Goal: Information Seeking & Learning: Check status

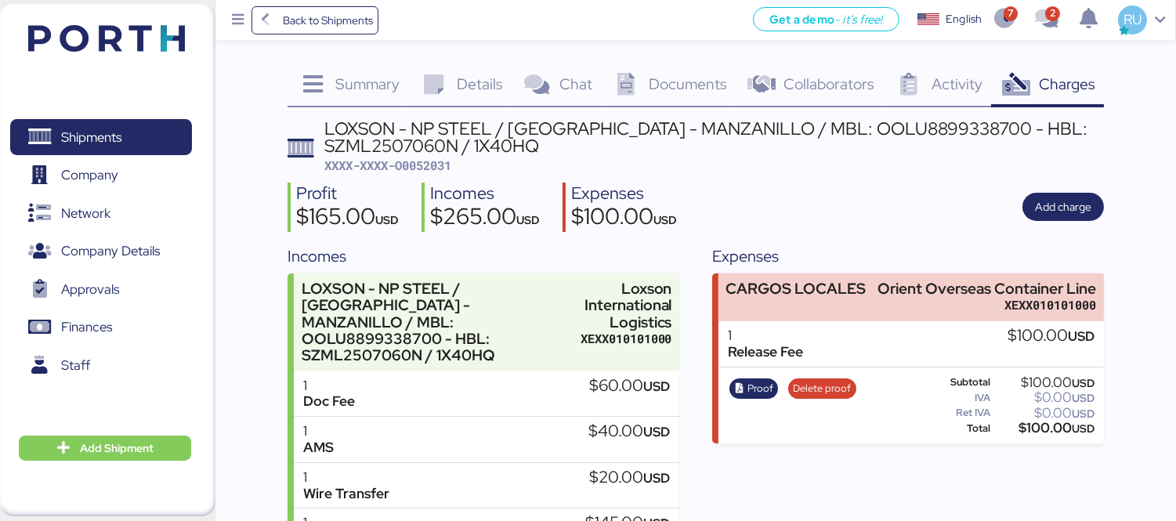
click at [100, 33] on img at bounding box center [106, 38] width 157 height 27
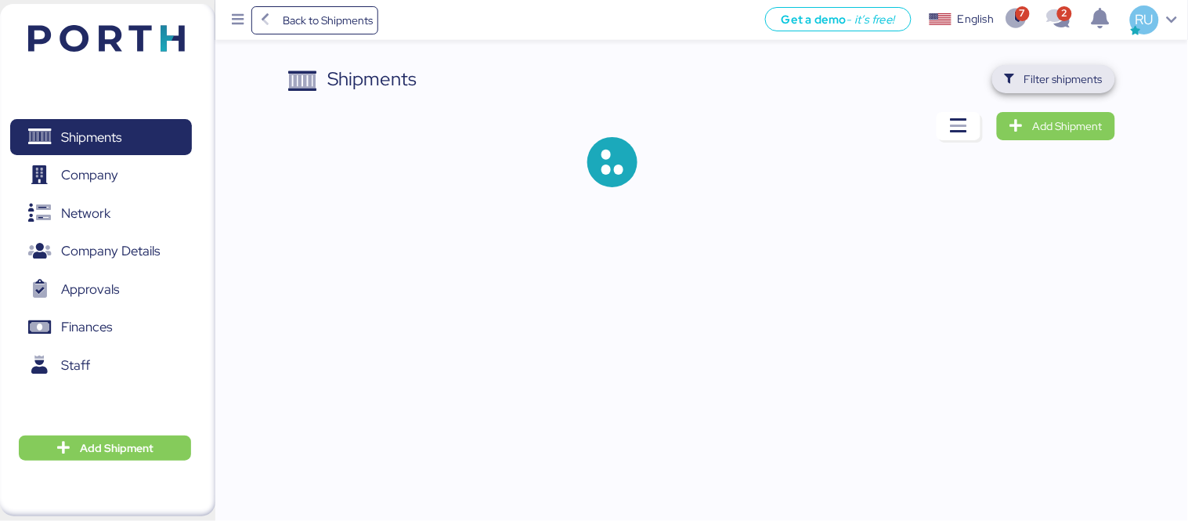
click at [1073, 76] on span "Filter shipments" at bounding box center [1064, 79] width 78 height 19
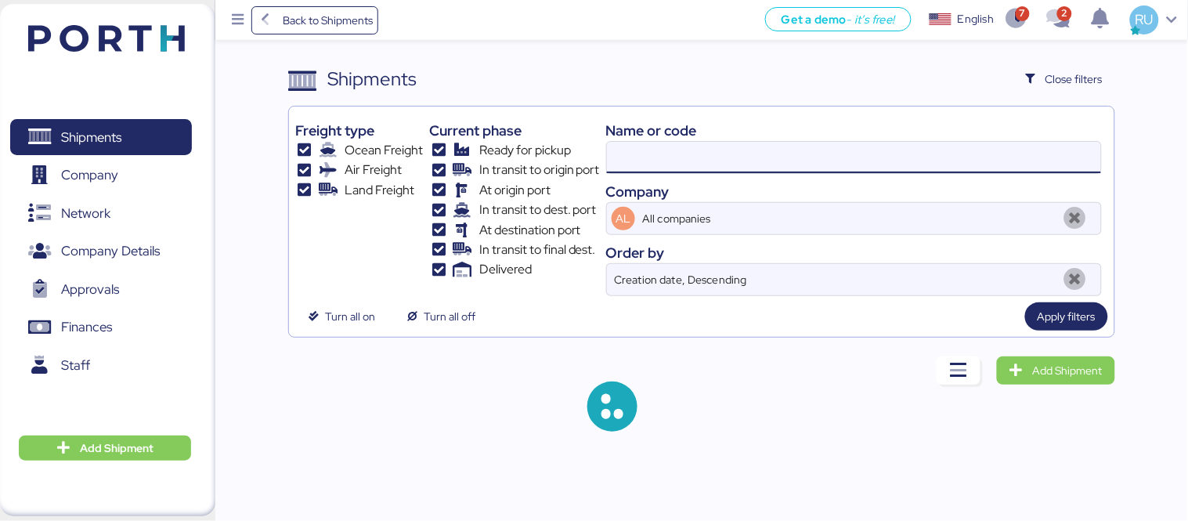
click at [753, 168] on input at bounding box center [854, 157] width 494 height 31
paste input "ZIMUSHH31833780"
type input "ZIMUSHH31833780"
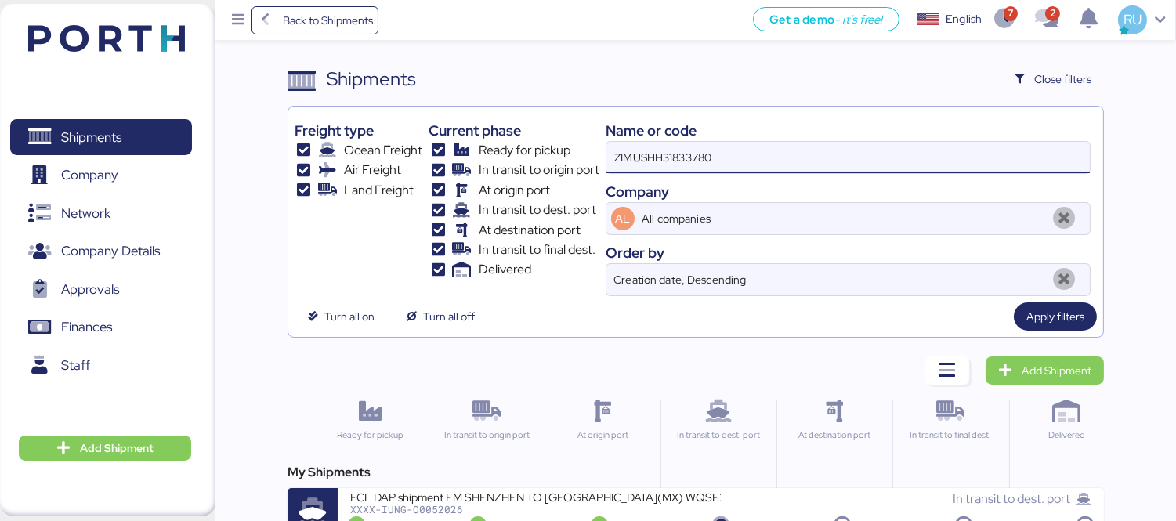
click at [713, 483] on div "My Shipments FCL DAP shipment FM SHENZHEN TO MANZANILLO(MX) WQSE2507X34 XXXX-IU…" at bounding box center [696, 500] width 816 height 75
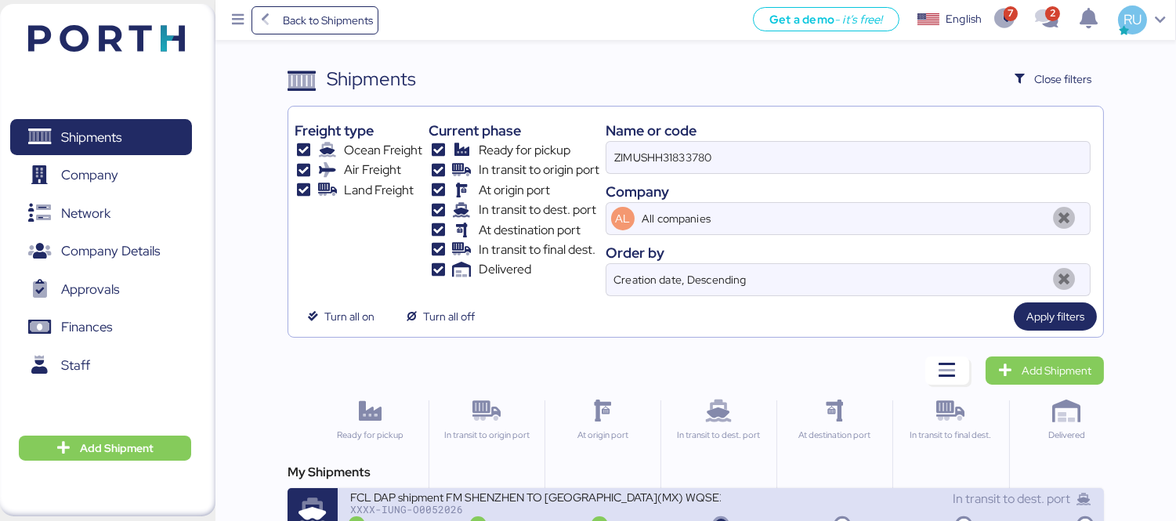
click at [724, 496] on div "In transit to dest. port" at bounding box center [906, 499] width 371 height 19
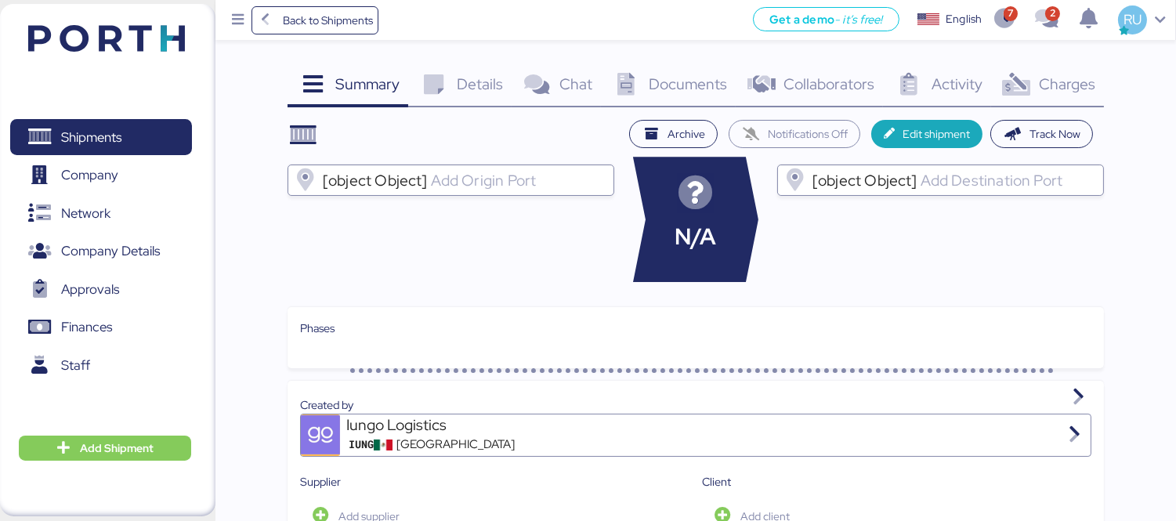
click at [1047, 92] on span "Charges" at bounding box center [1067, 84] width 56 height 20
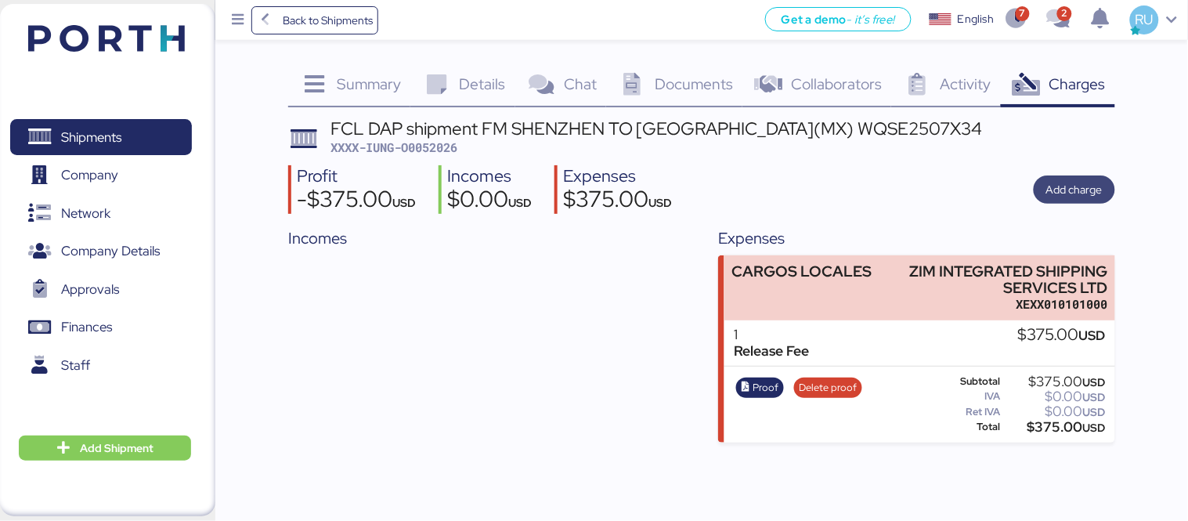
click at [1080, 194] on span "Add charge" at bounding box center [1075, 189] width 56 height 19
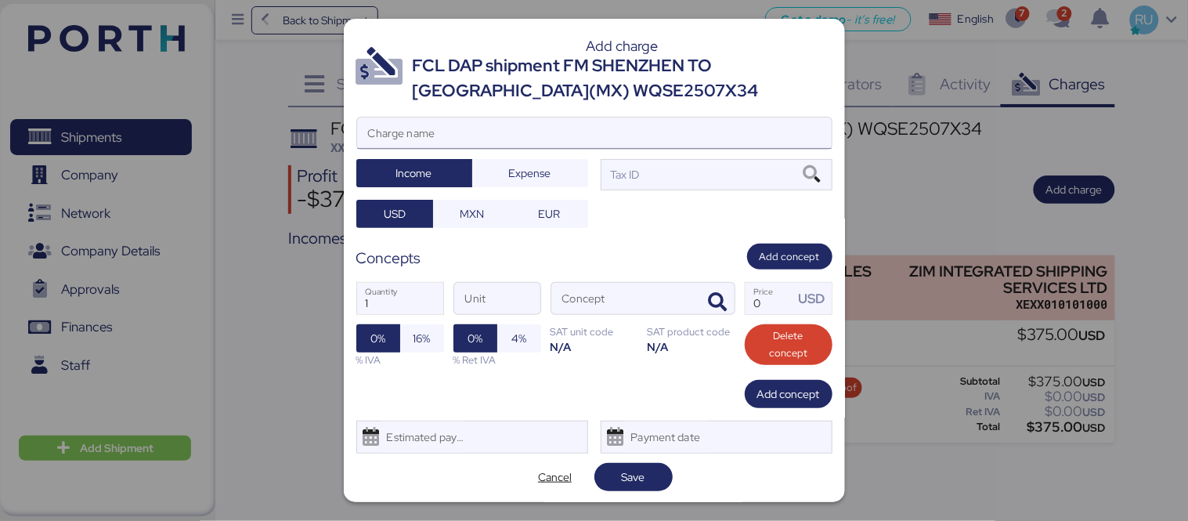
click at [508, 136] on input "Charge name" at bounding box center [594, 133] width 475 height 31
click at [550, 476] on span "Cancel" at bounding box center [555, 477] width 34 height 19
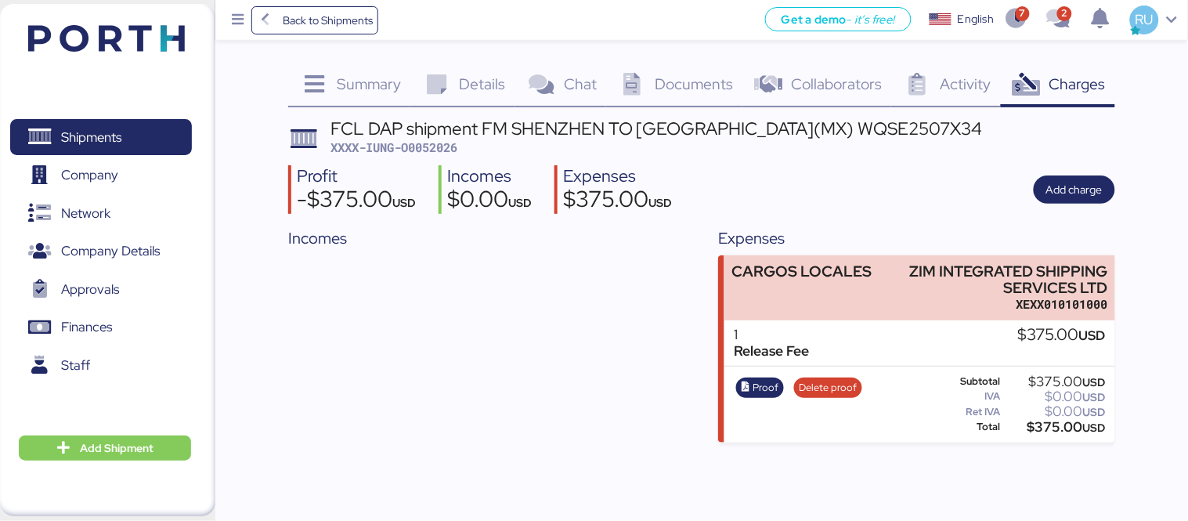
click at [671, 77] on span "Documents" at bounding box center [694, 84] width 78 height 20
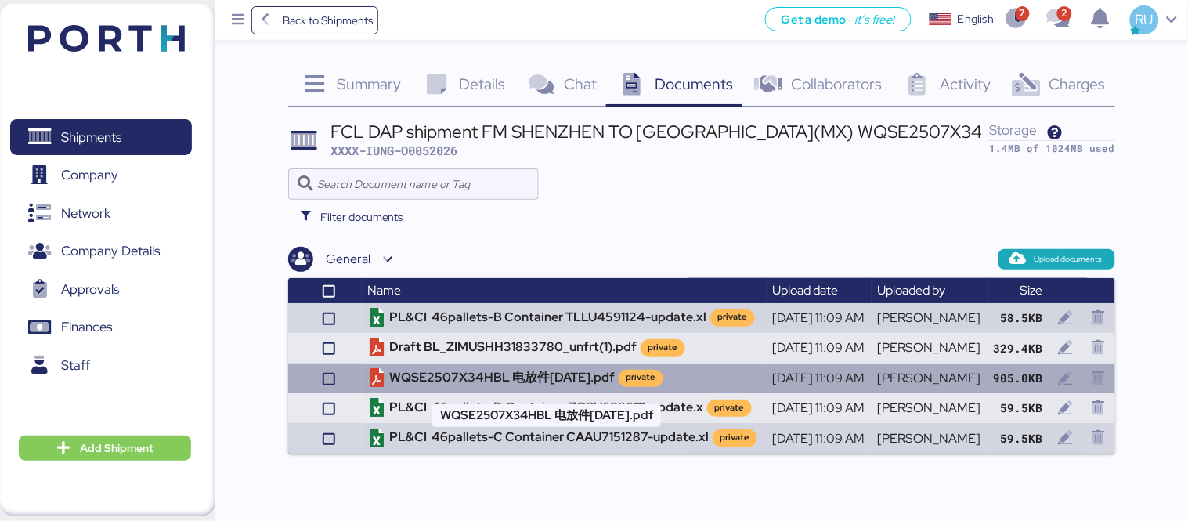
click at [497, 381] on td "WQSE2507X34HBL 电放件[DATE].pdf private" at bounding box center [564, 379] width 405 height 30
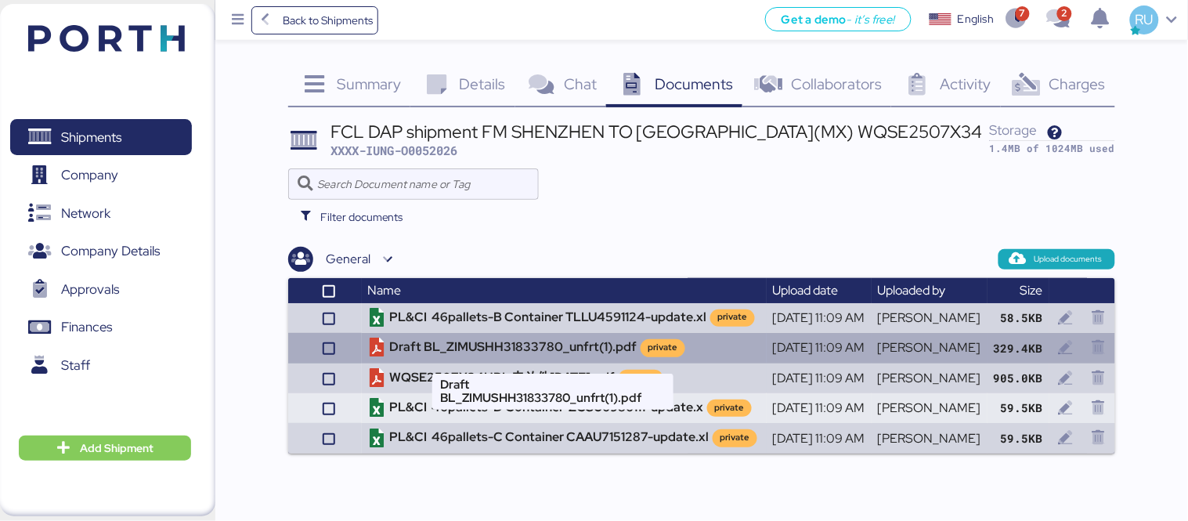
click at [458, 349] on td "Draft BL_ZIMUSHH31833780_unfrt(1).pdf private" at bounding box center [564, 348] width 405 height 30
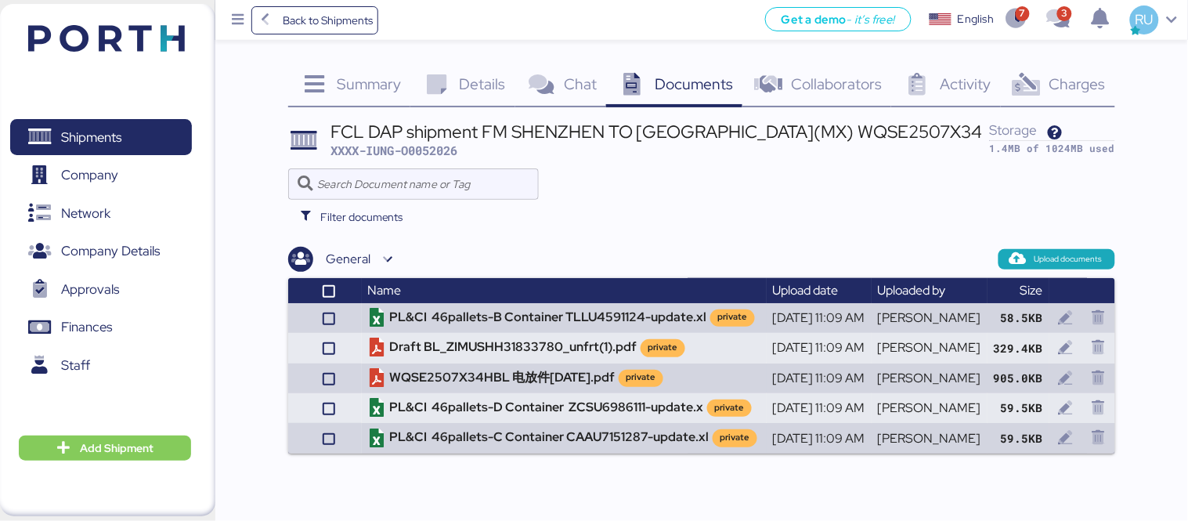
click at [163, 43] on img at bounding box center [106, 38] width 157 height 27
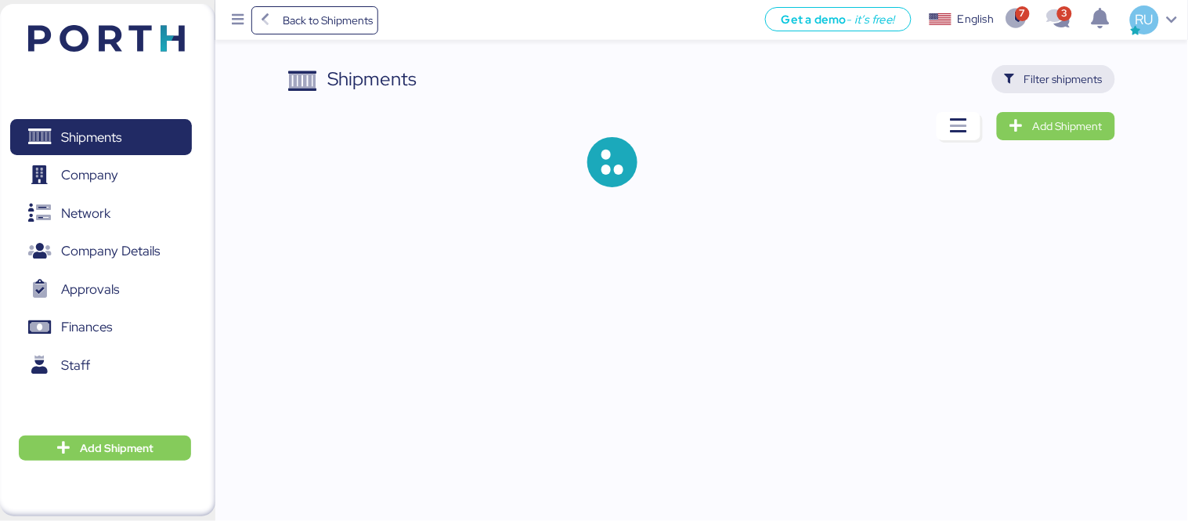
click at [1056, 70] on span "Filter shipments" at bounding box center [1064, 79] width 78 height 19
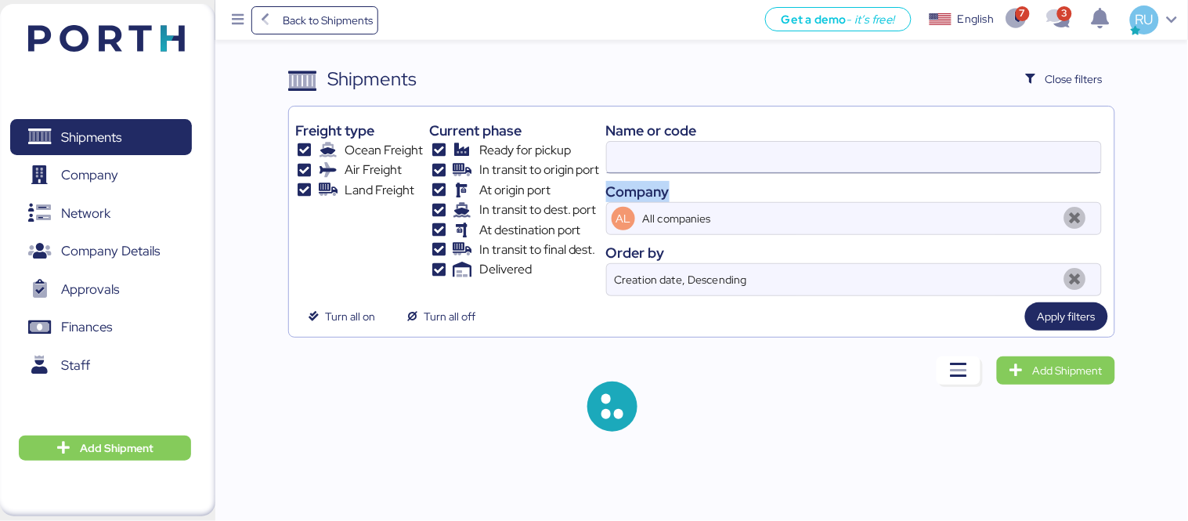
click at [718, 172] on div "Name or code Company AL All companies Order by Creation date, Descending" at bounding box center [854, 204] width 496 height 183
click at [718, 170] on input at bounding box center [854, 157] width 494 height 31
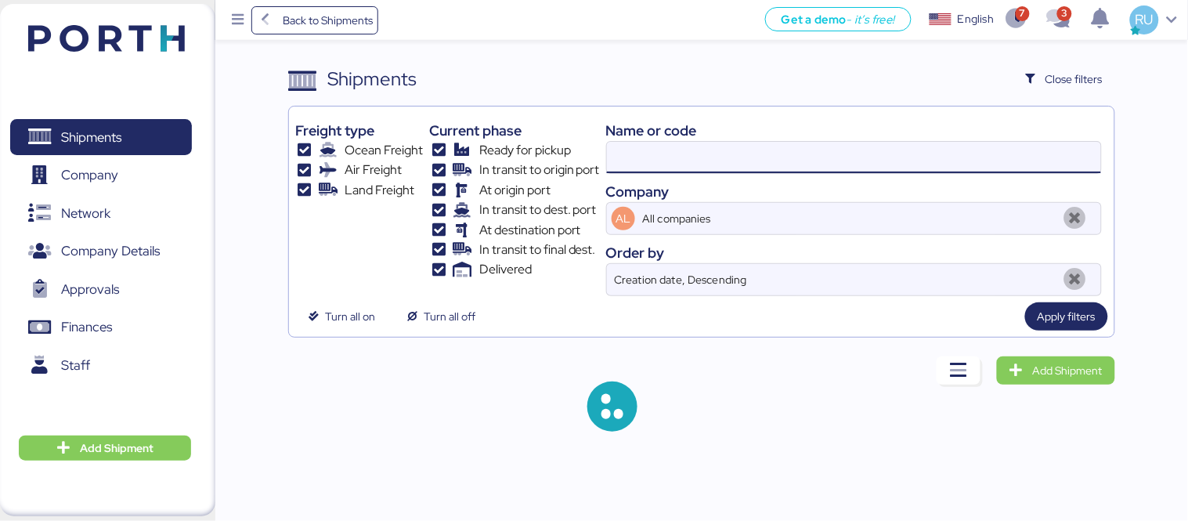
paste input "O0052026"
type input "O0052026"
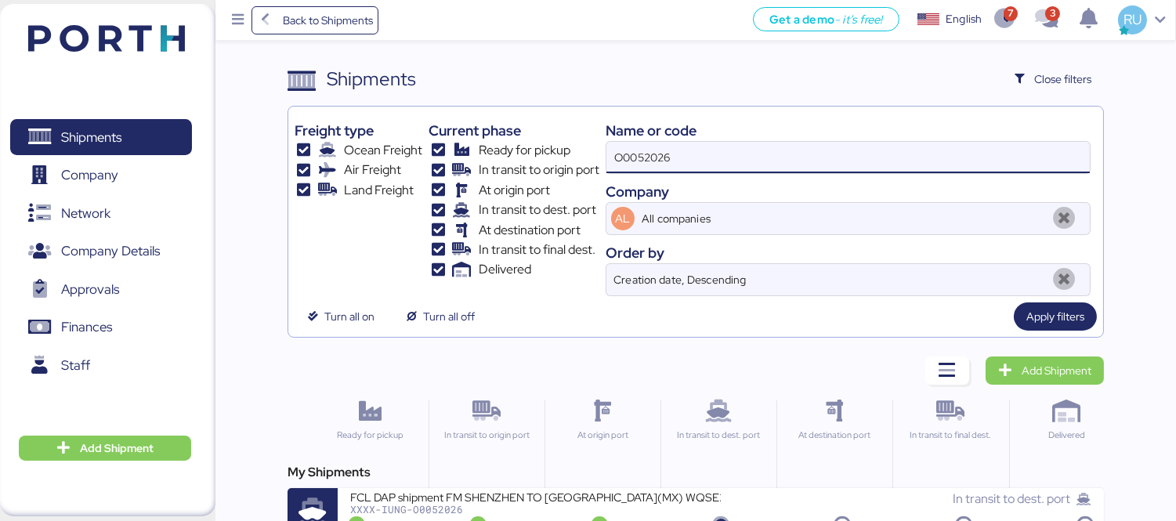
scroll to position [29, 0]
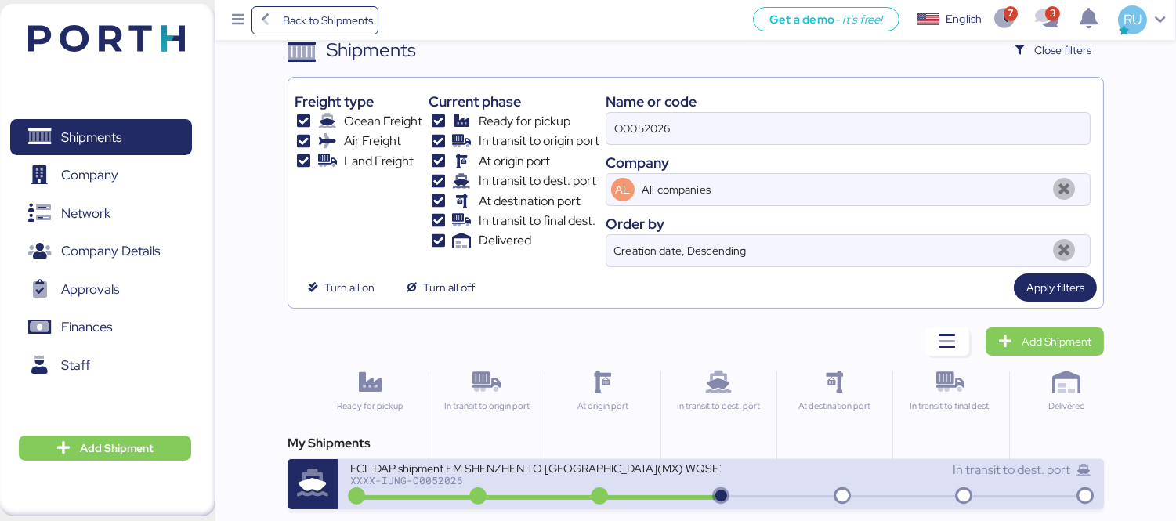
click at [552, 467] on div "FCL DAP shipment FM SHENZHEN TO [GEOGRAPHIC_DATA](MX) WQSE2507X34" at bounding box center [535, 467] width 371 height 13
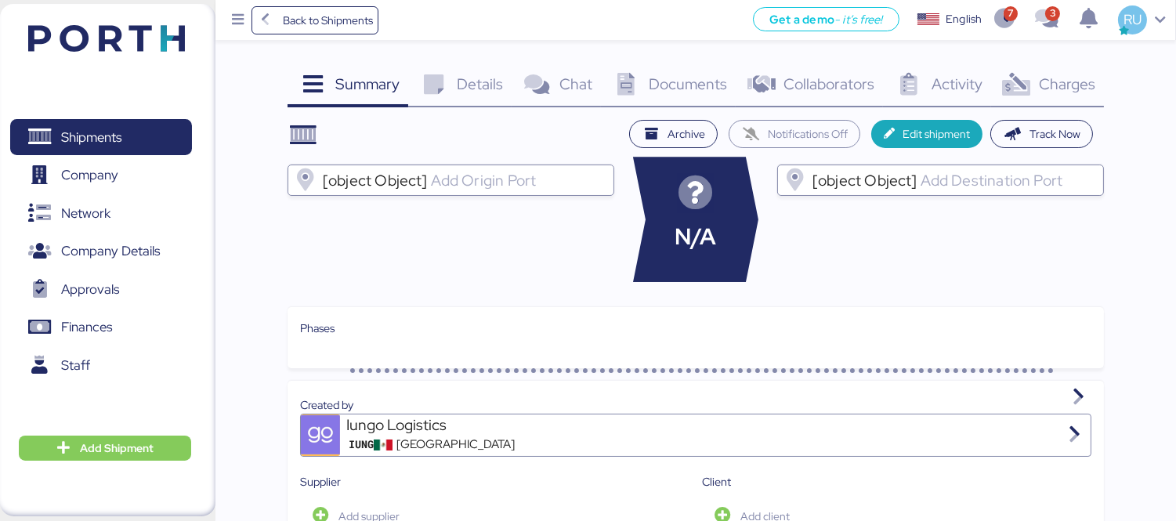
click at [1022, 84] on icon at bounding box center [1017, 85] width 34 height 23
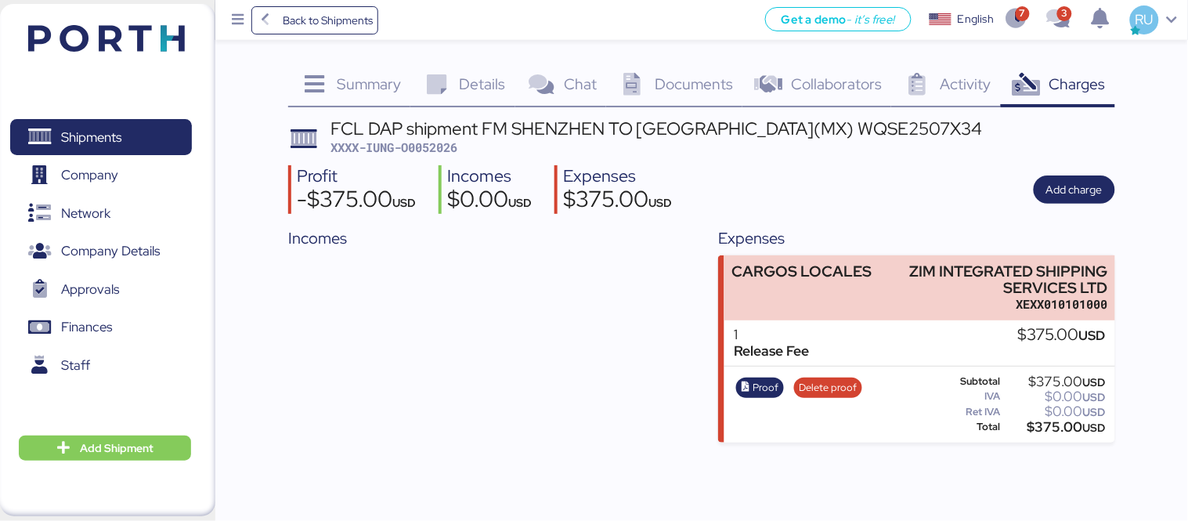
click at [670, 135] on div "FCL DAP shipment FM SHENZHEN TO [GEOGRAPHIC_DATA](MX) WQSE2507X34" at bounding box center [657, 128] width 653 height 17
click at [687, 90] on span "Documents" at bounding box center [694, 84] width 78 height 20
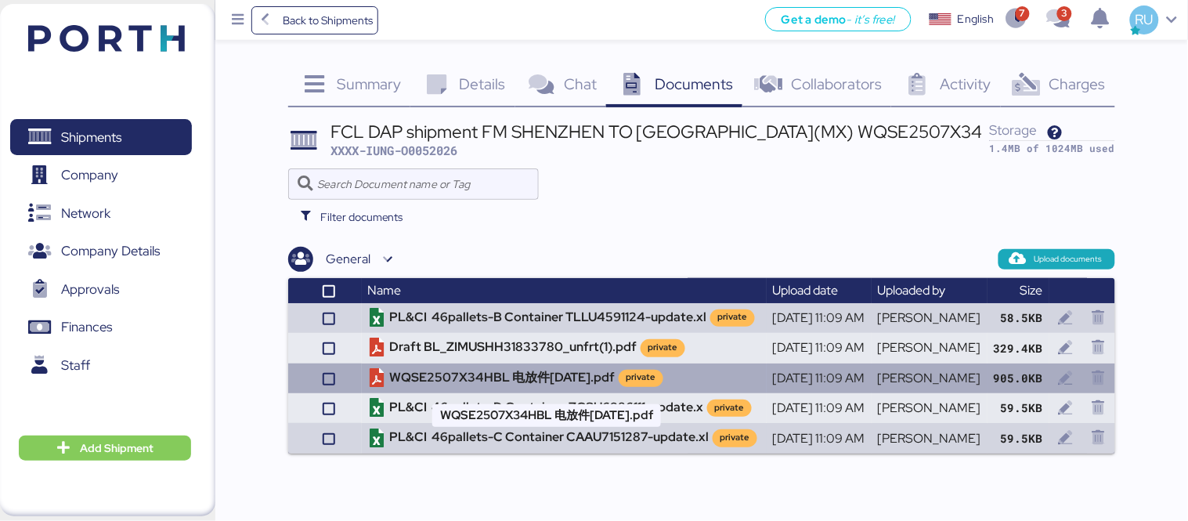
click at [468, 385] on td "WQSE2507X34HBL 电放件[DATE].pdf private" at bounding box center [564, 379] width 405 height 30
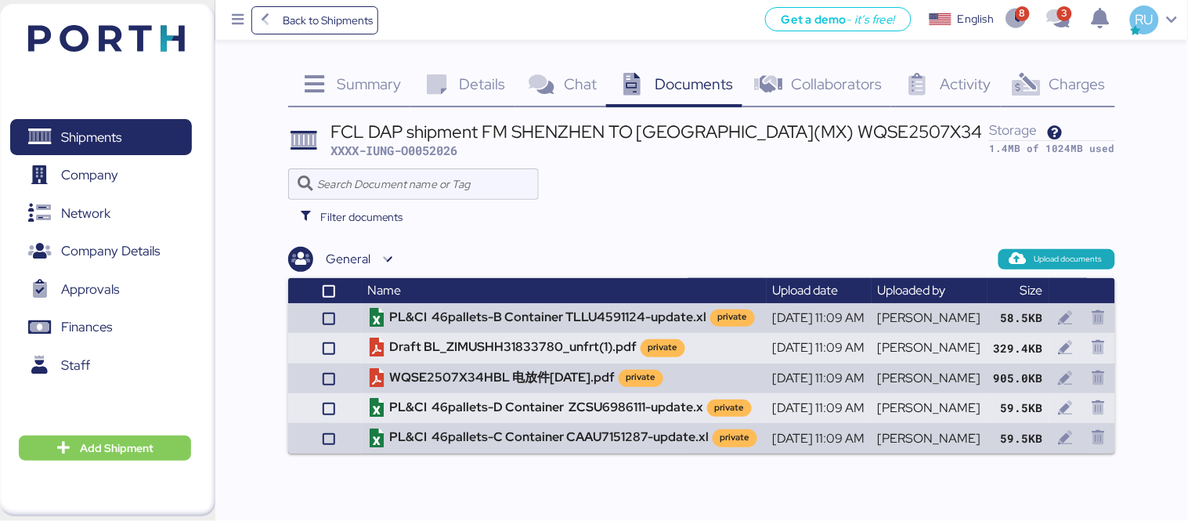
click at [112, 37] on img at bounding box center [106, 38] width 157 height 27
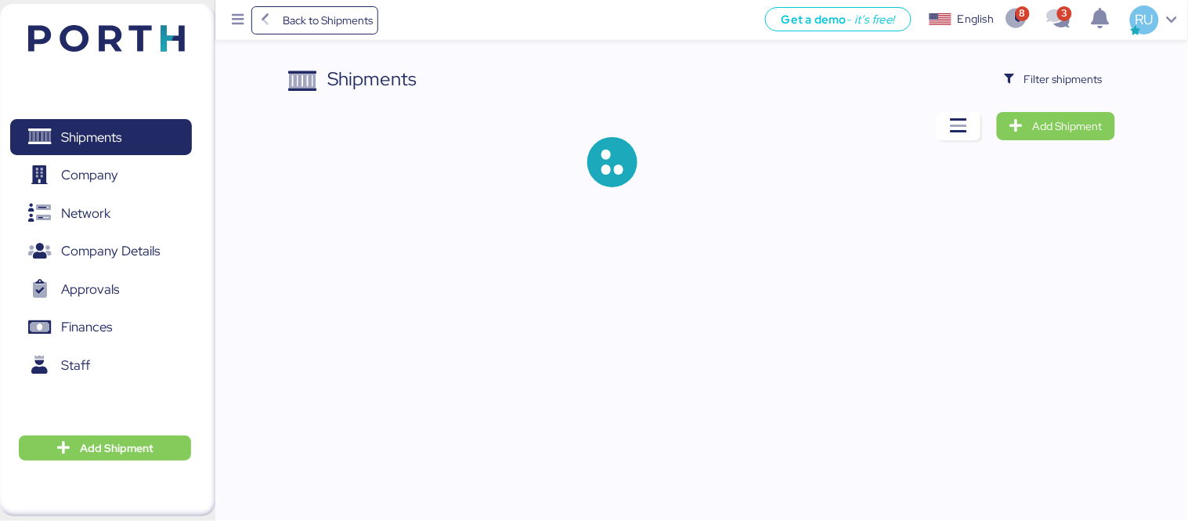
click at [1059, 63] on div "Shipments Filter shipments Add Shipment" at bounding box center [594, 106] width 1188 height 212
click at [1069, 74] on span "Filter shipments" at bounding box center [1064, 79] width 78 height 19
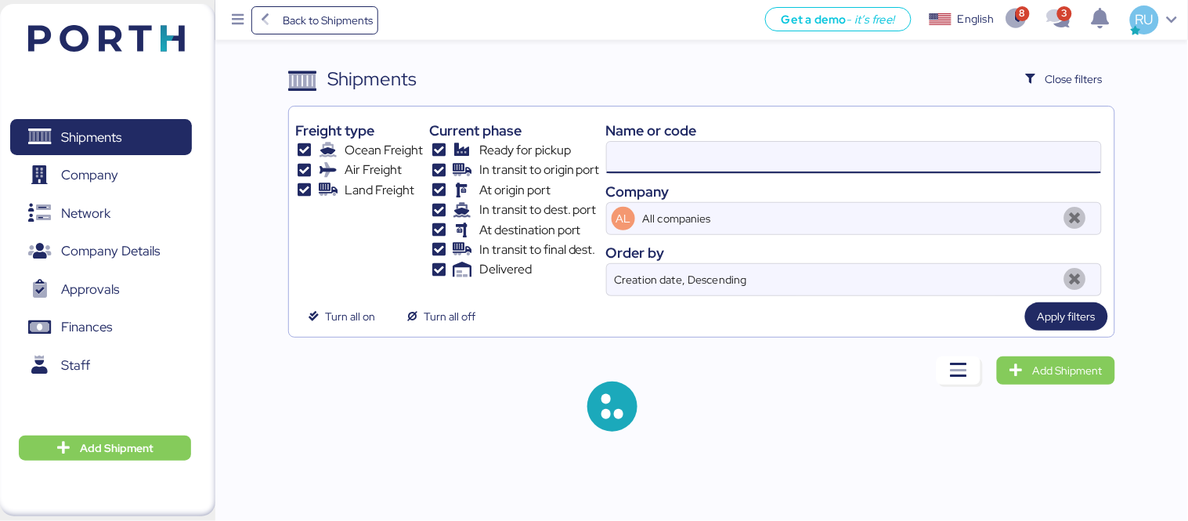
click at [758, 143] on input at bounding box center [854, 157] width 494 height 31
paste input "O0052049/170503"
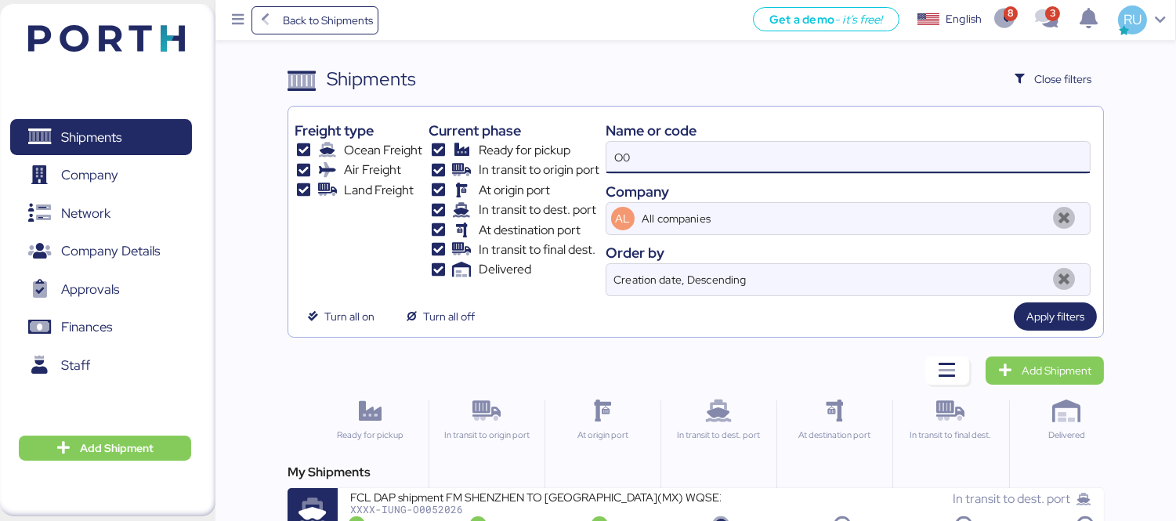
type input "O"
paste input "O0052049/170503"
type input "O0052049"
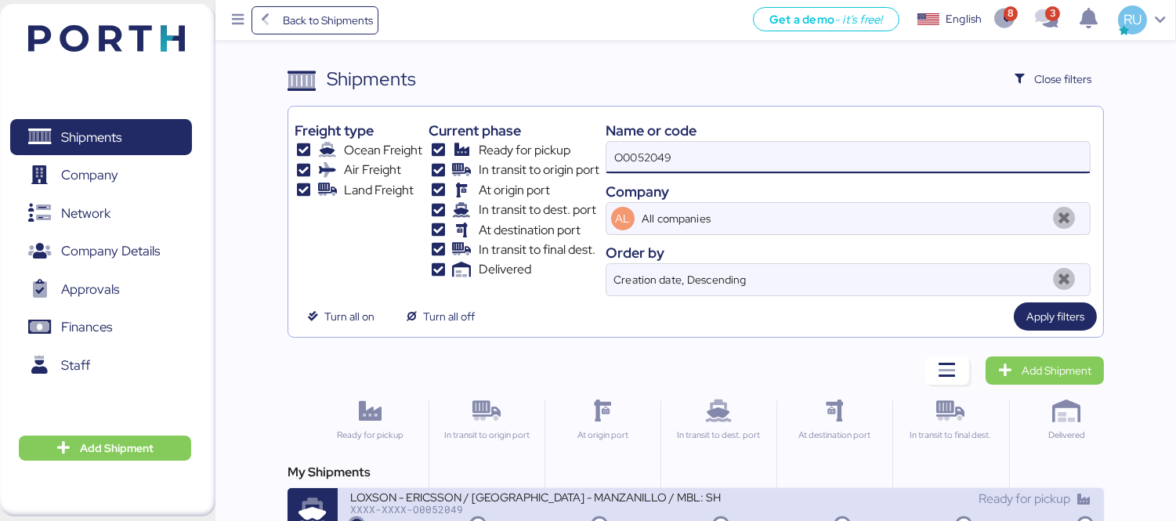
click at [577, 496] on div "LOXSON - ERICSSON / [GEOGRAPHIC_DATA] - MANZANILLO / MBL: SHMZL25166987 - HBL: …" at bounding box center [535, 496] width 371 height 13
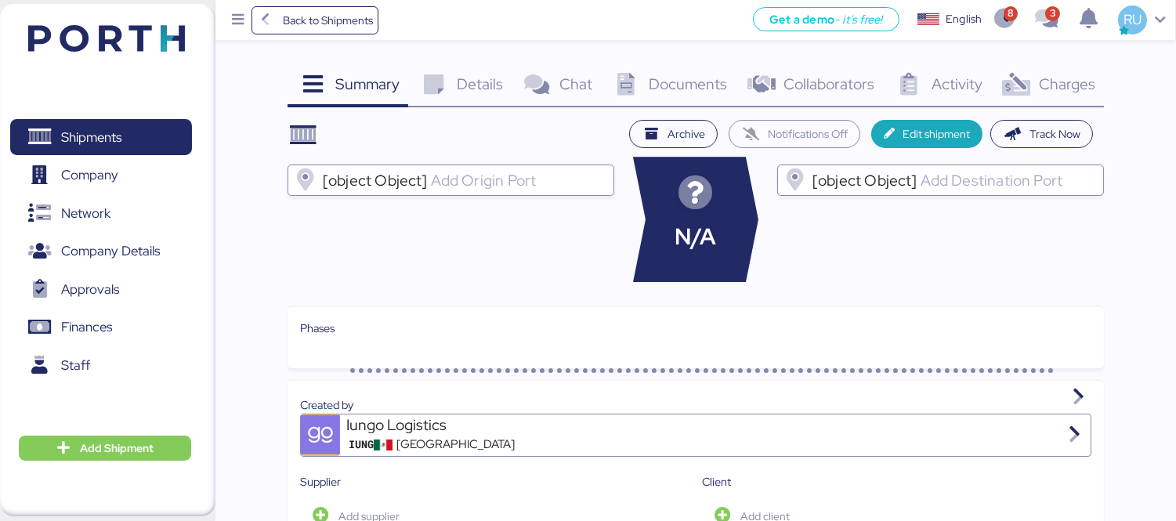
click at [1039, 96] on div "Charges 0" at bounding box center [1047, 86] width 113 height 42
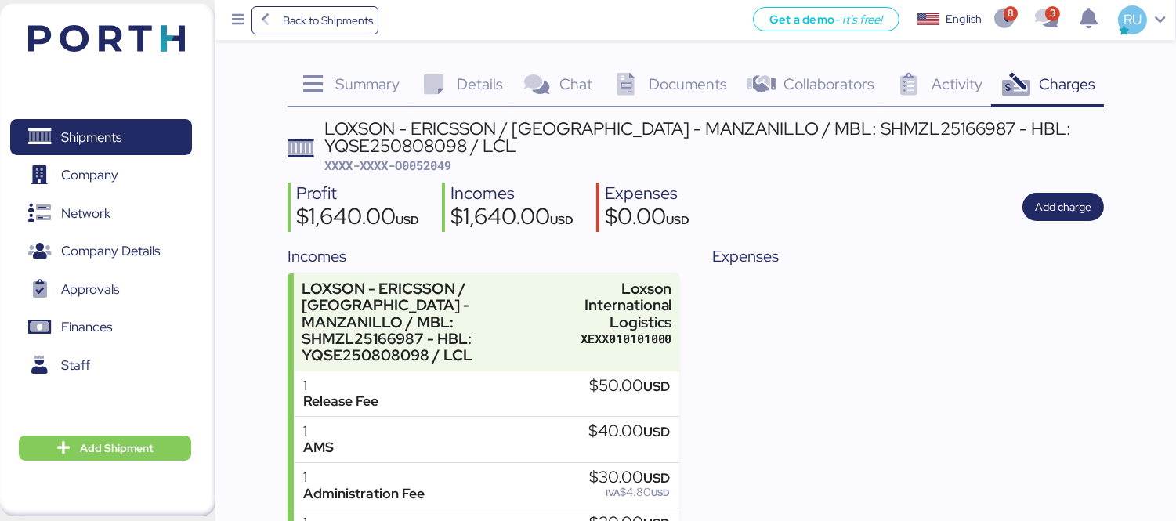
click at [635, 87] on icon at bounding box center [627, 85] width 34 height 23
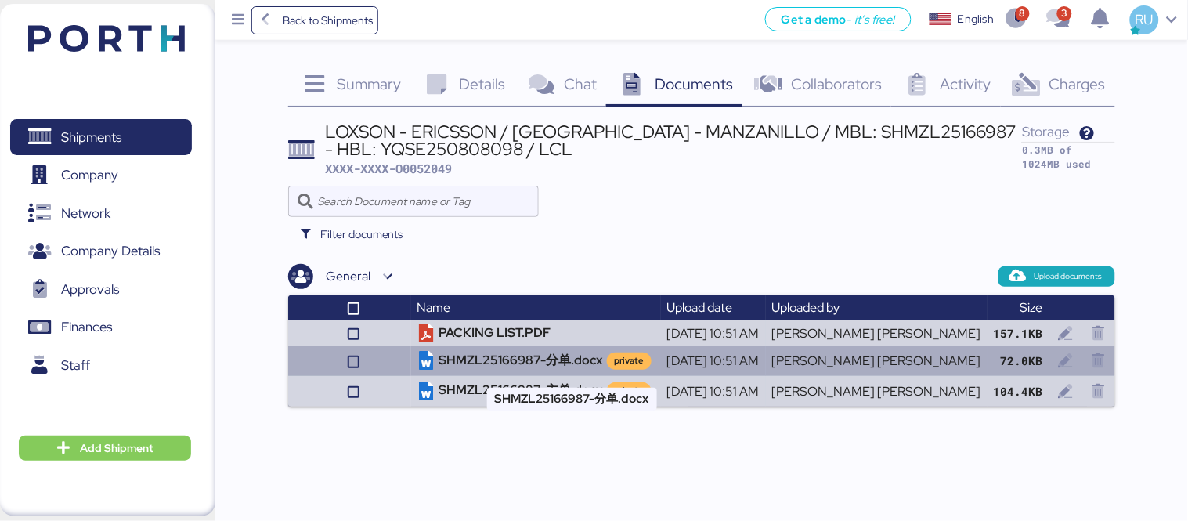
click at [582, 360] on td "SHMZL25166987-分单.docx private" at bounding box center [536, 361] width 250 height 30
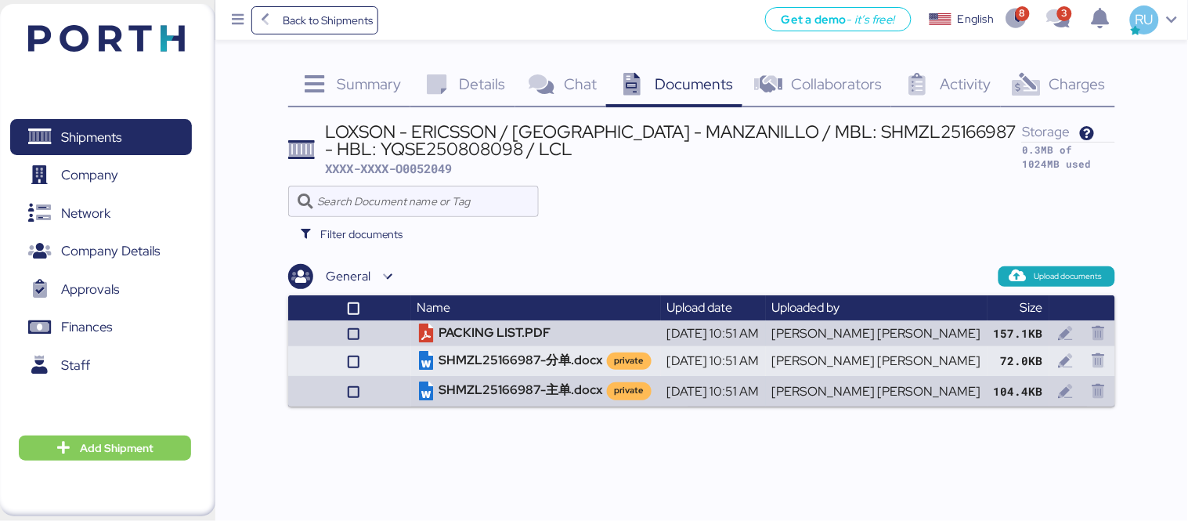
click at [123, 38] on img at bounding box center [106, 38] width 157 height 27
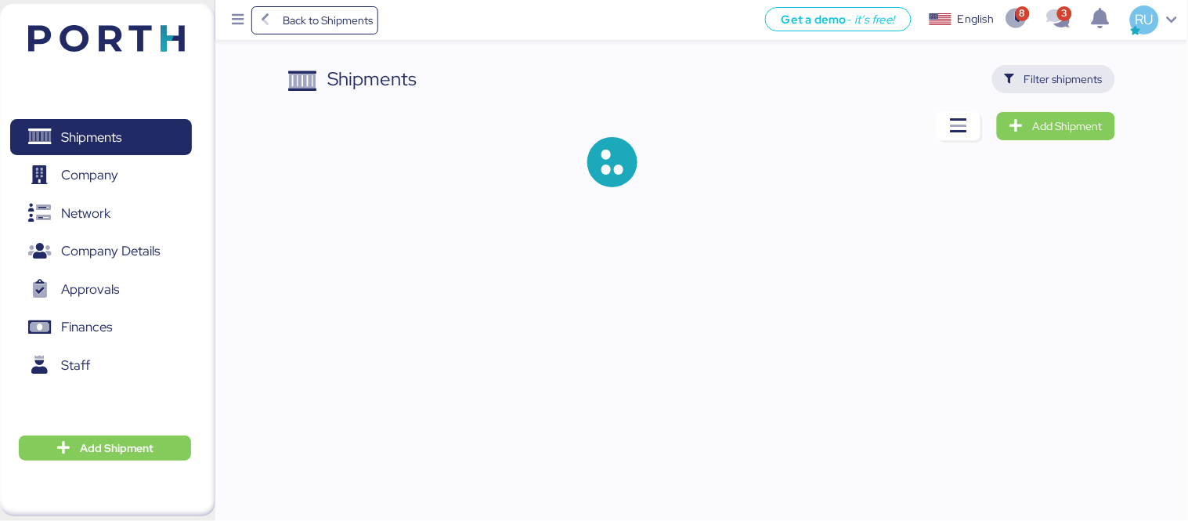
click at [1015, 92] on span "Filter shipments" at bounding box center [1054, 79] width 123 height 28
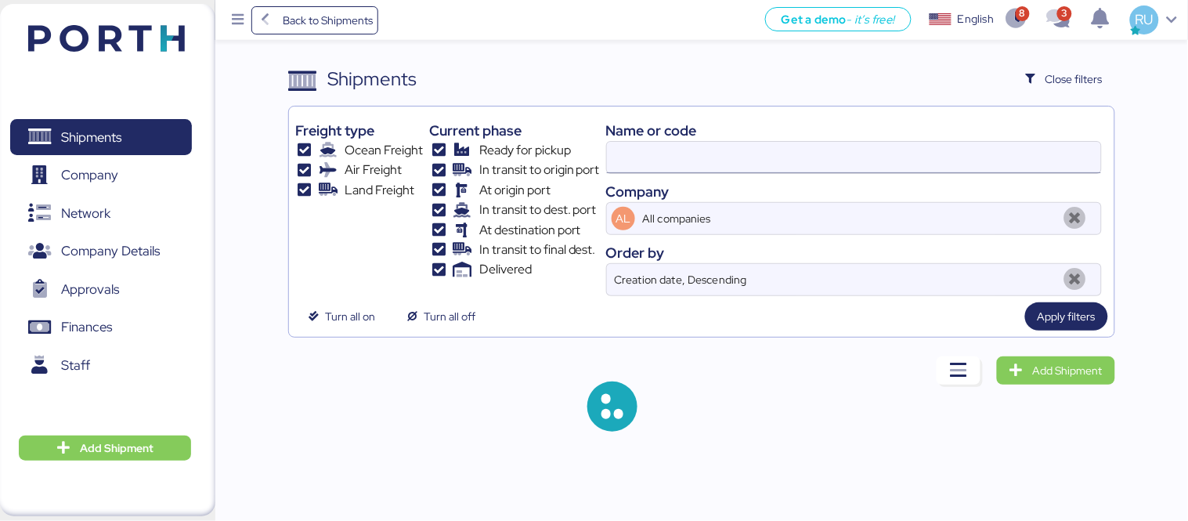
click at [852, 155] on input at bounding box center [854, 157] width 494 height 31
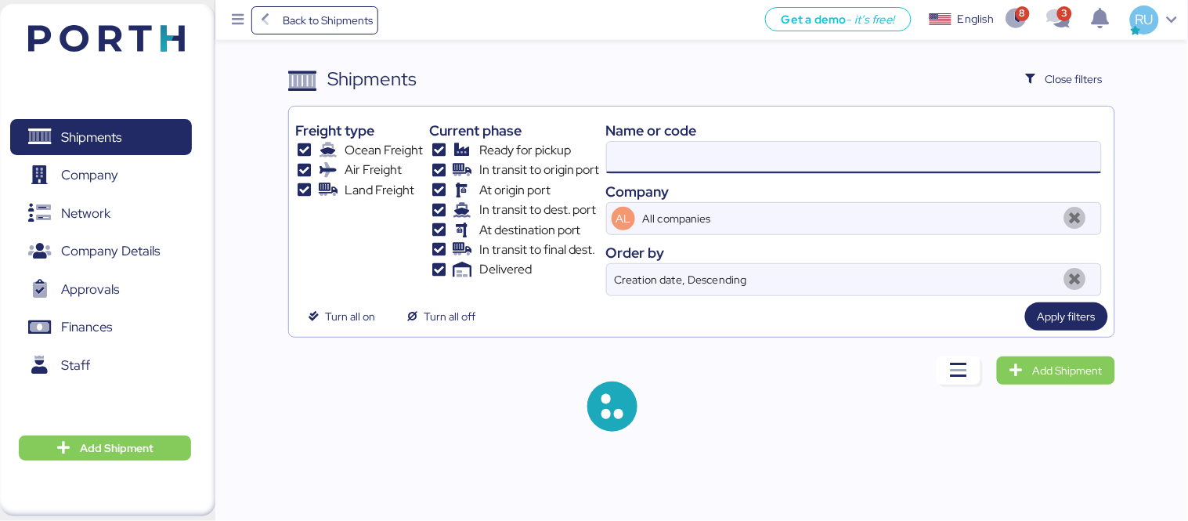
paste input "OOLU8899364310"
type input "OOLU8899364310"
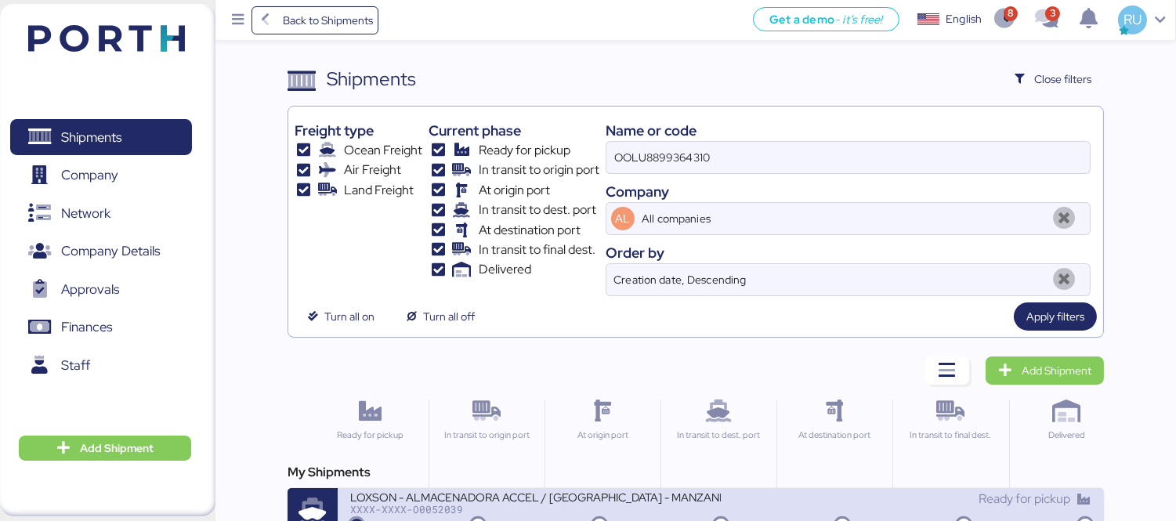
click at [616, 498] on div "LOXSON - ALMACENADORA ACCEL / [GEOGRAPHIC_DATA] - MANZANILLO / MBL: OOLU8899364…" at bounding box center [535, 496] width 371 height 13
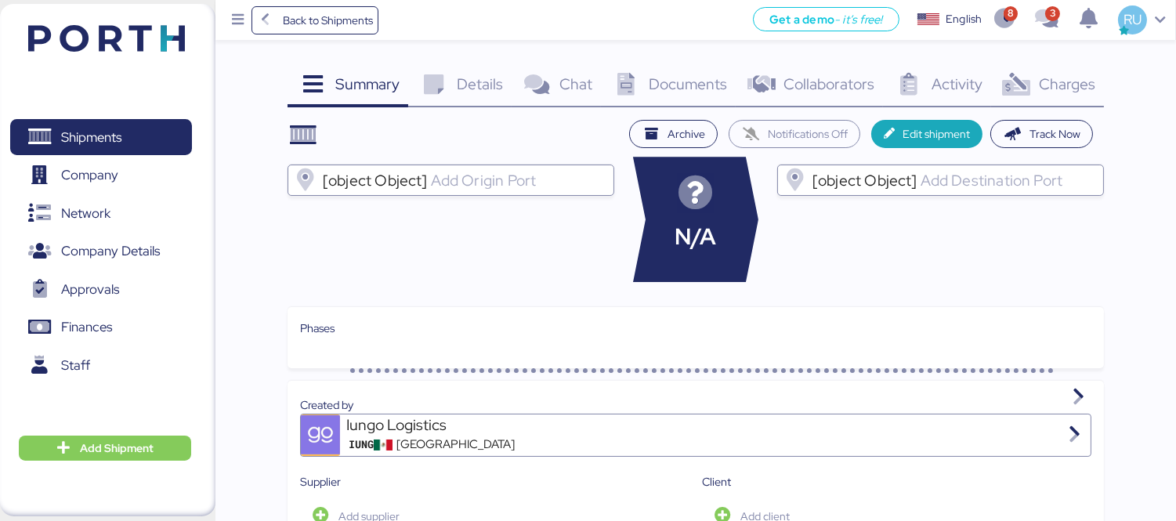
click at [1007, 90] on icon at bounding box center [1017, 85] width 34 height 23
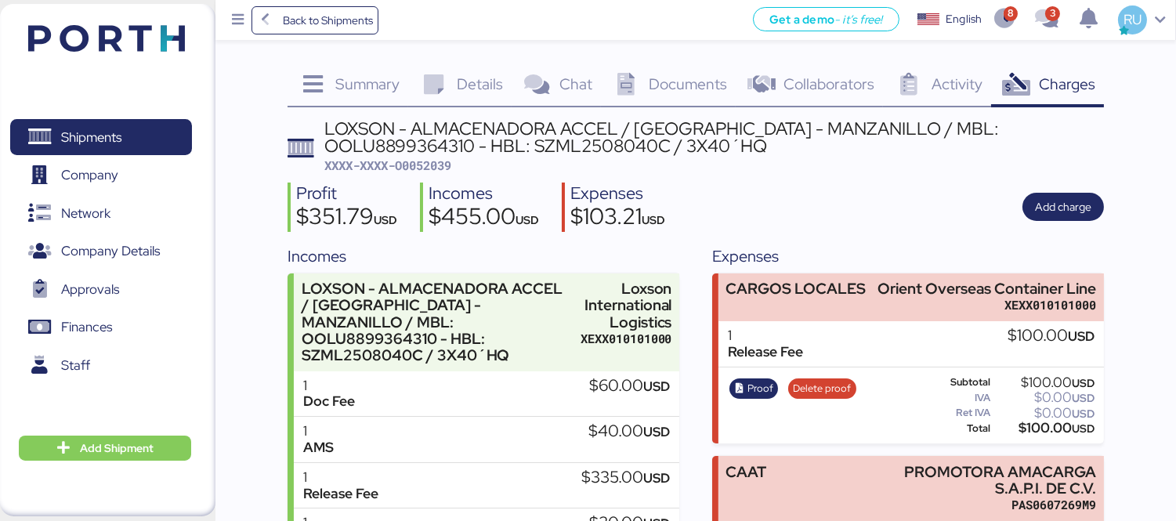
scroll to position [134, 0]
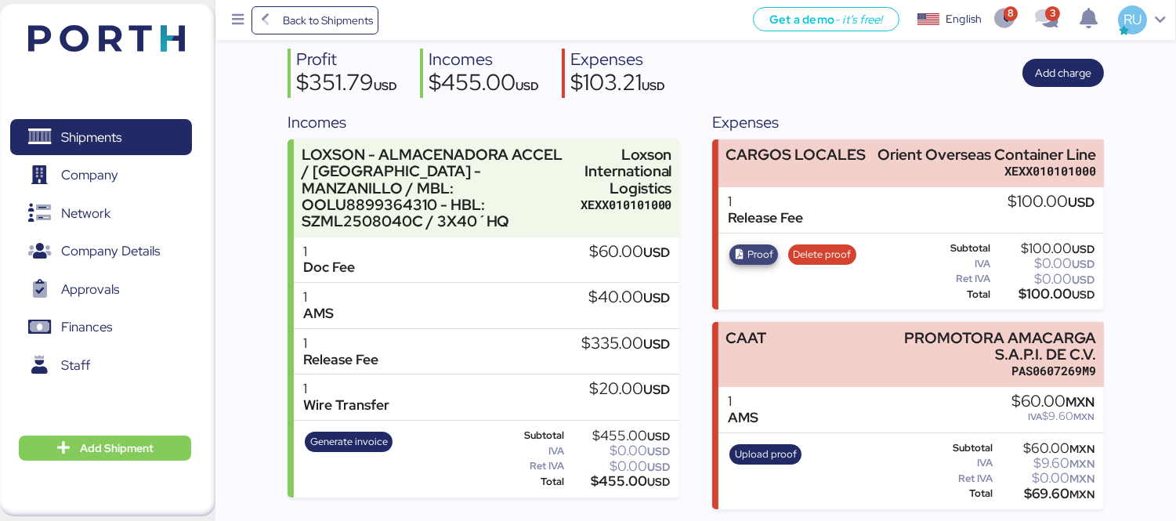
click at [758, 251] on span "Proof" at bounding box center [760, 254] width 26 height 17
click at [812, 255] on span "Delete proof" at bounding box center [822, 254] width 58 height 17
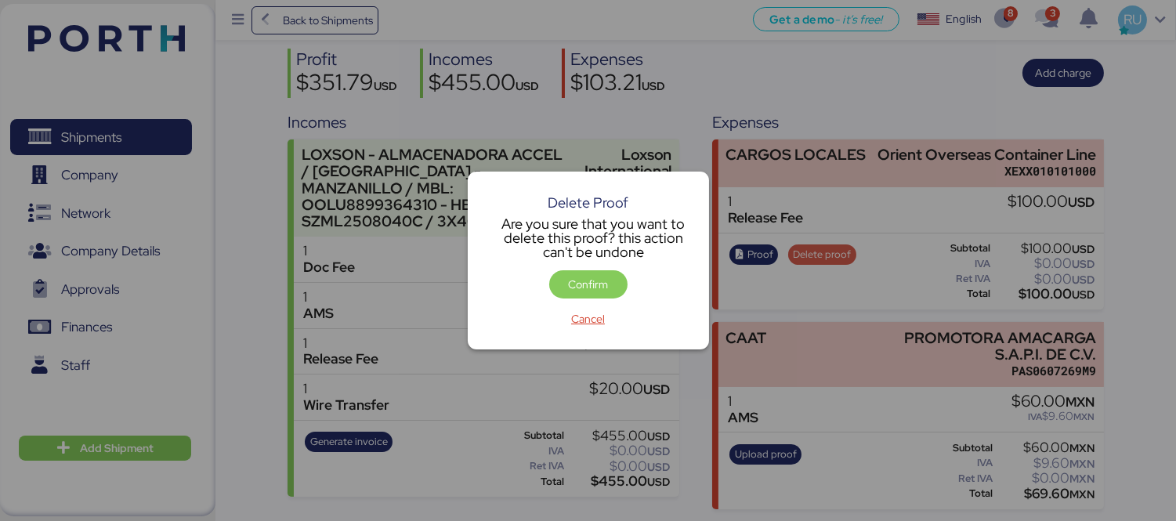
scroll to position [0, 0]
click at [590, 277] on span "Confirm" at bounding box center [588, 284] width 40 height 19
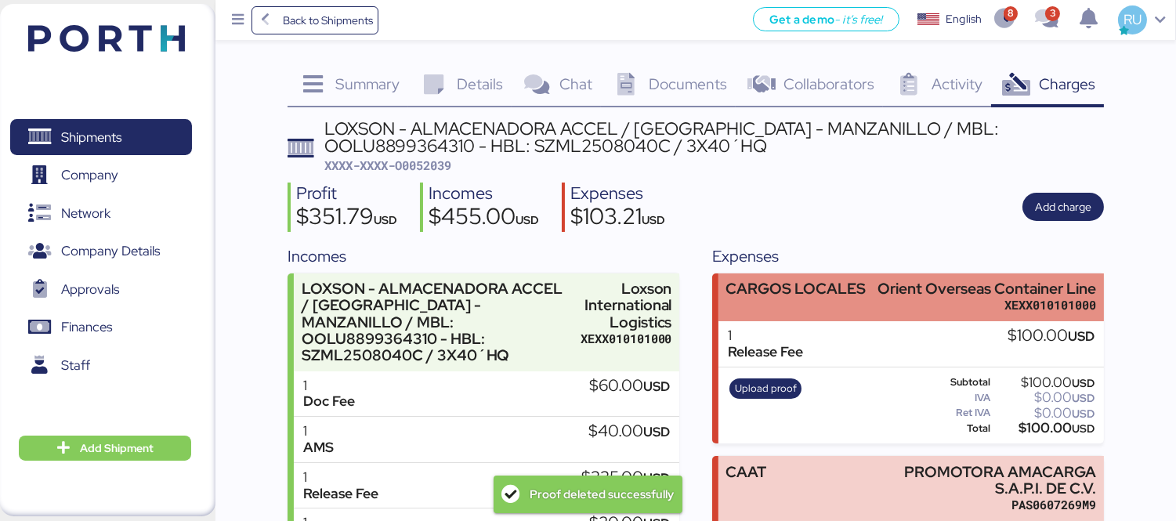
click at [808, 317] on div "CARGOS LOCALES Orient Overseas Container Line XEXX010101000" at bounding box center [910, 297] width 385 height 48
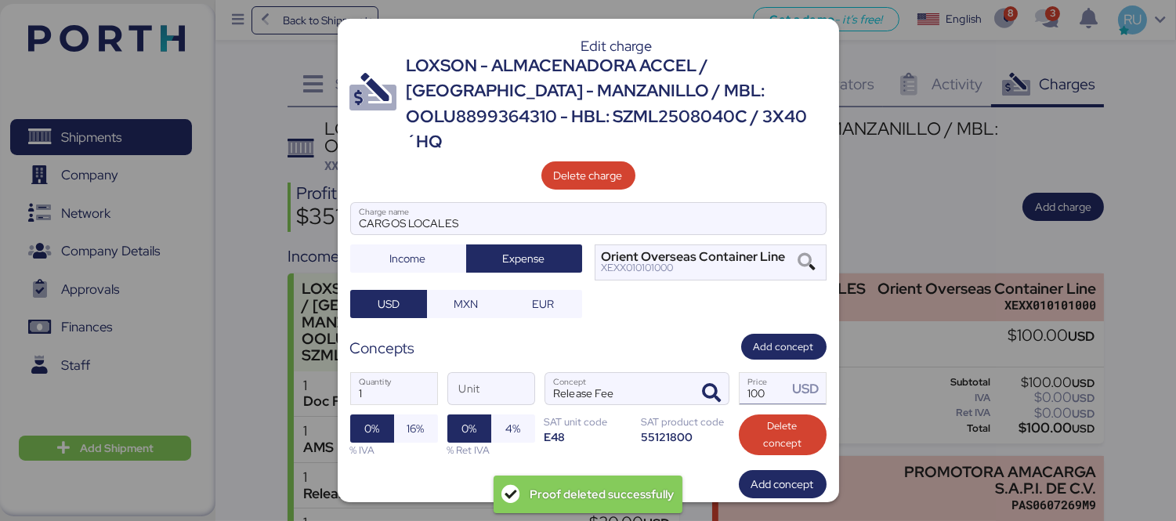
click at [740, 373] on input "100" at bounding box center [764, 388] width 49 height 31
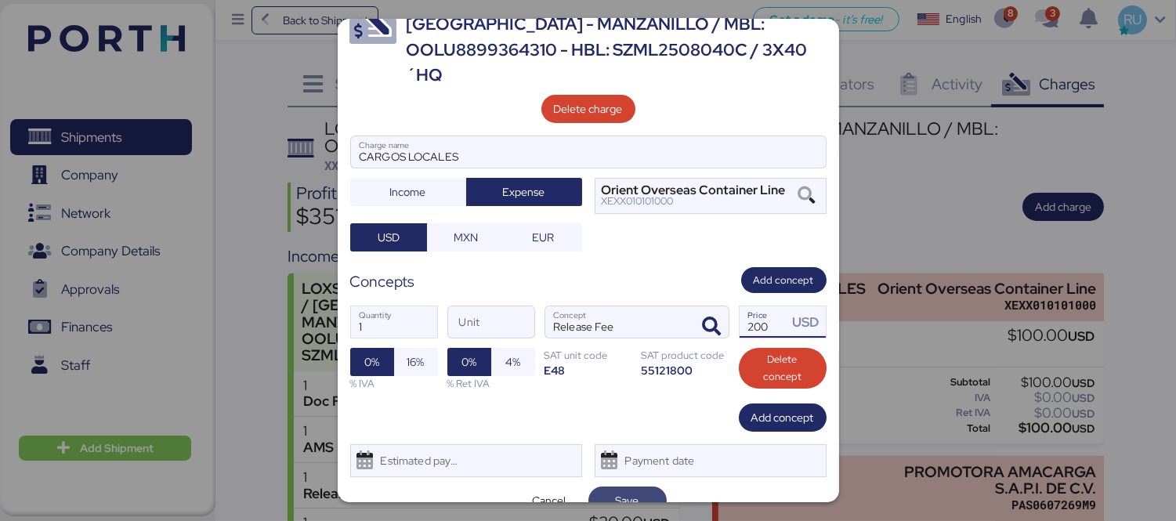
type input "200"
click at [601, 490] on span "Save" at bounding box center [627, 501] width 53 height 22
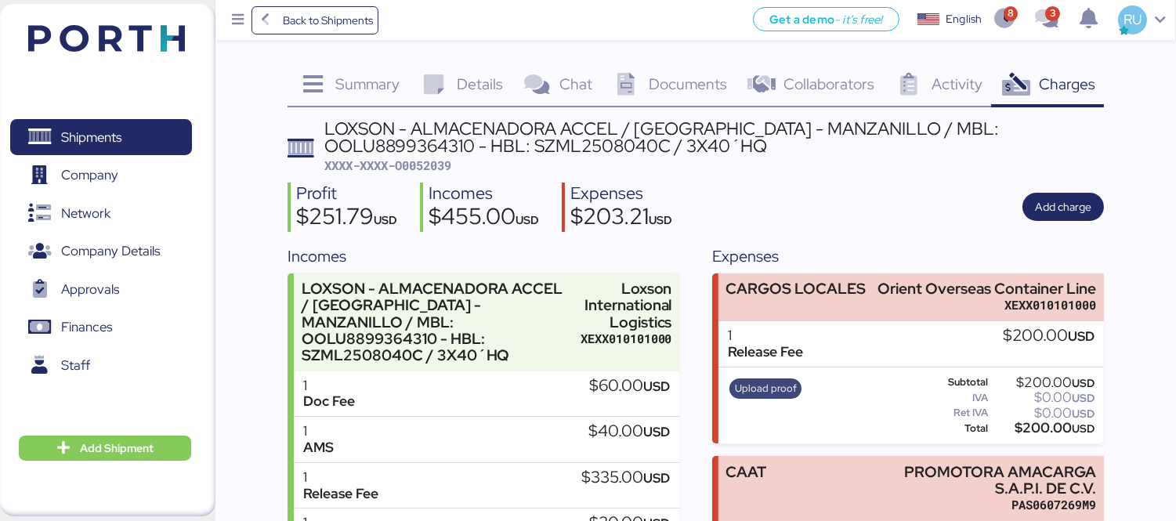
click at [760, 395] on span "Upload proof" at bounding box center [766, 388] width 62 height 17
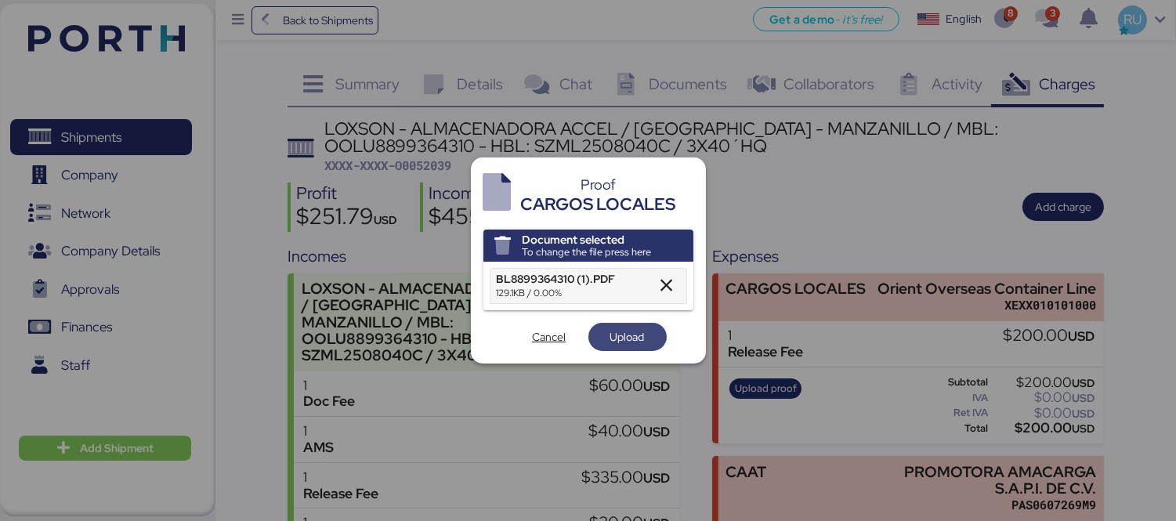
click at [610, 338] on span "Upload" at bounding box center [627, 336] width 34 height 19
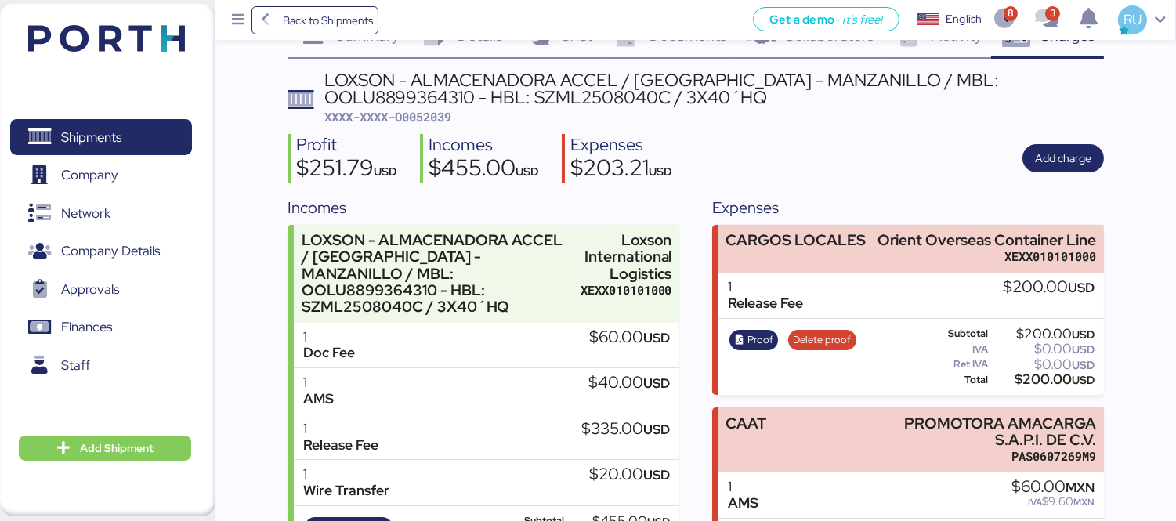
scroll to position [53, 0]
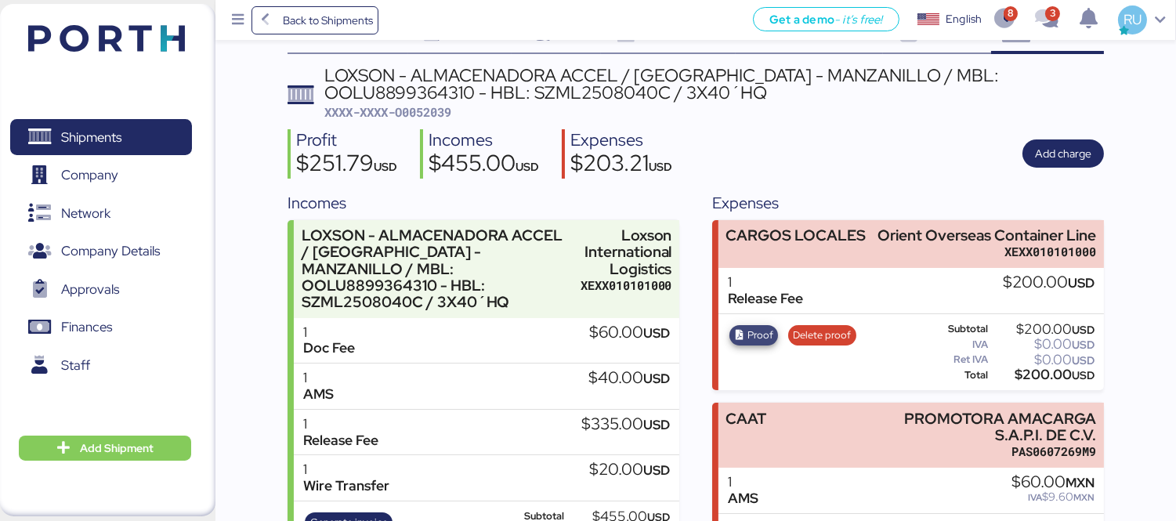
click at [765, 338] on span "Proof" at bounding box center [760, 335] width 26 height 17
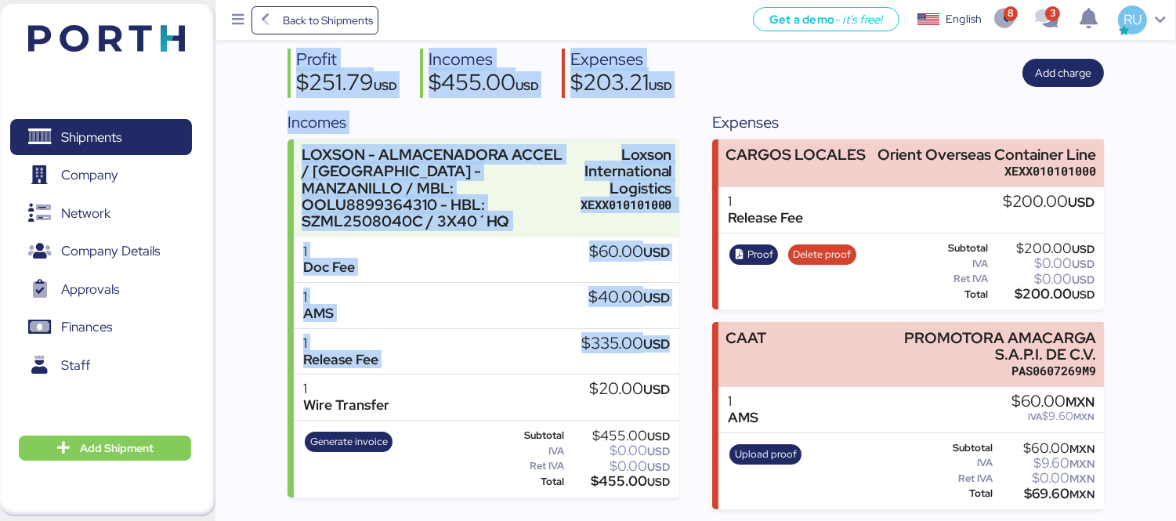
scroll to position [0, 0]
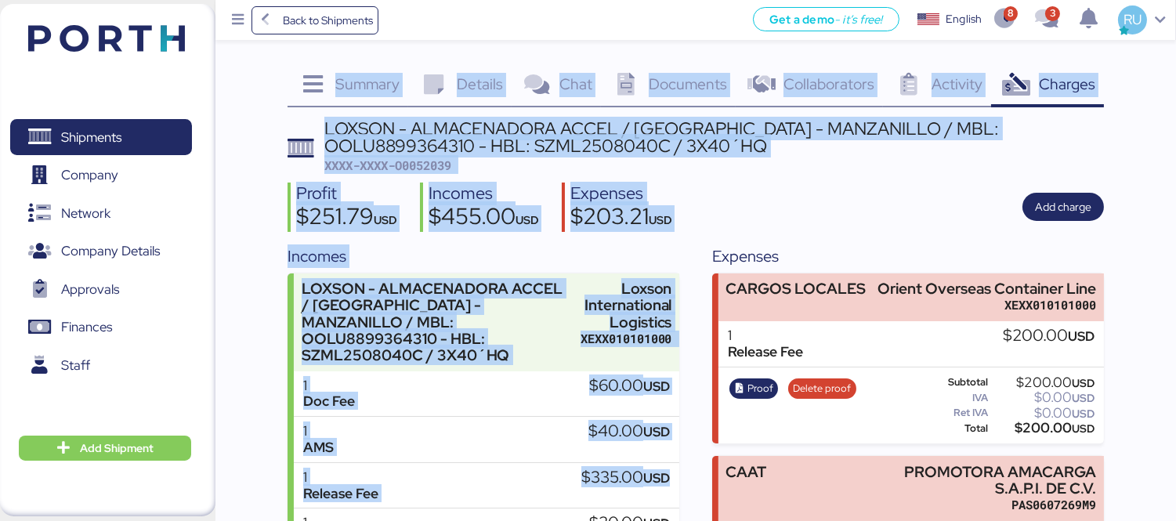
drag, startPoint x: 690, startPoint y: 332, endPoint x: 322, endPoint y: -106, distance: 572.2
click at [322, 0] on html "Back to Shipments Get a demo - it’s free! Get a demo English Inglés English 8 3…" at bounding box center [588, 328] width 1176 height 656
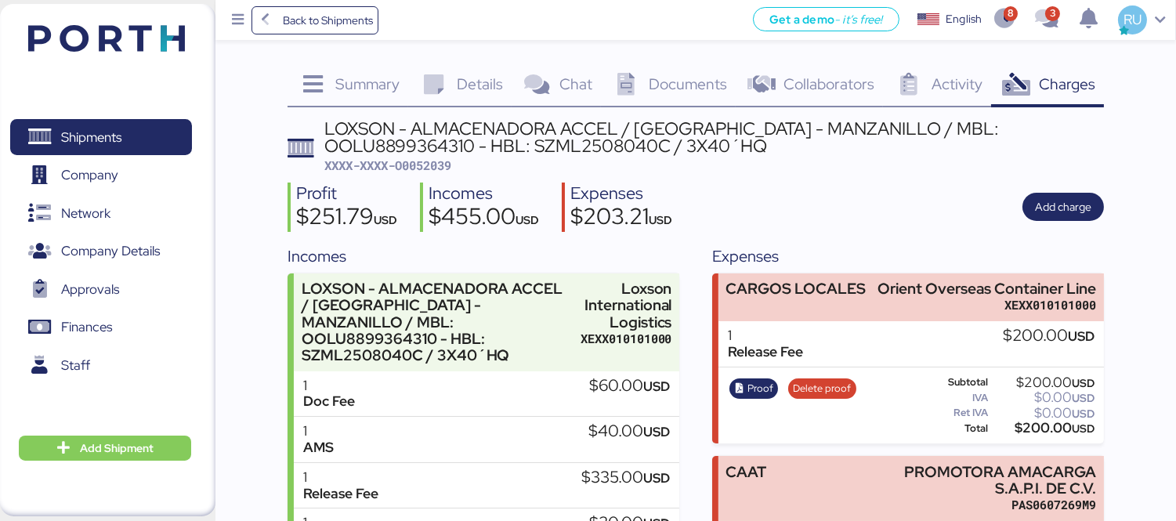
click at [730, 248] on div "Expenses" at bounding box center [908, 256] width 392 height 24
click at [94, 29] on img at bounding box center [106, 38] width 157 height 27
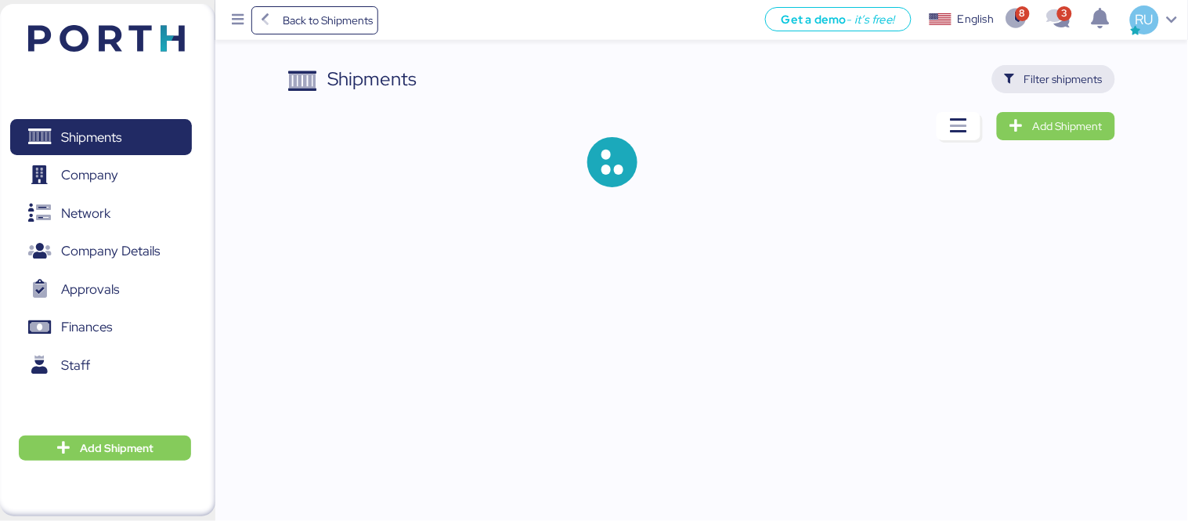
click at [1072, 85] on span "Filter shipments" at bounding box center [1064, 79] width 78 height 19
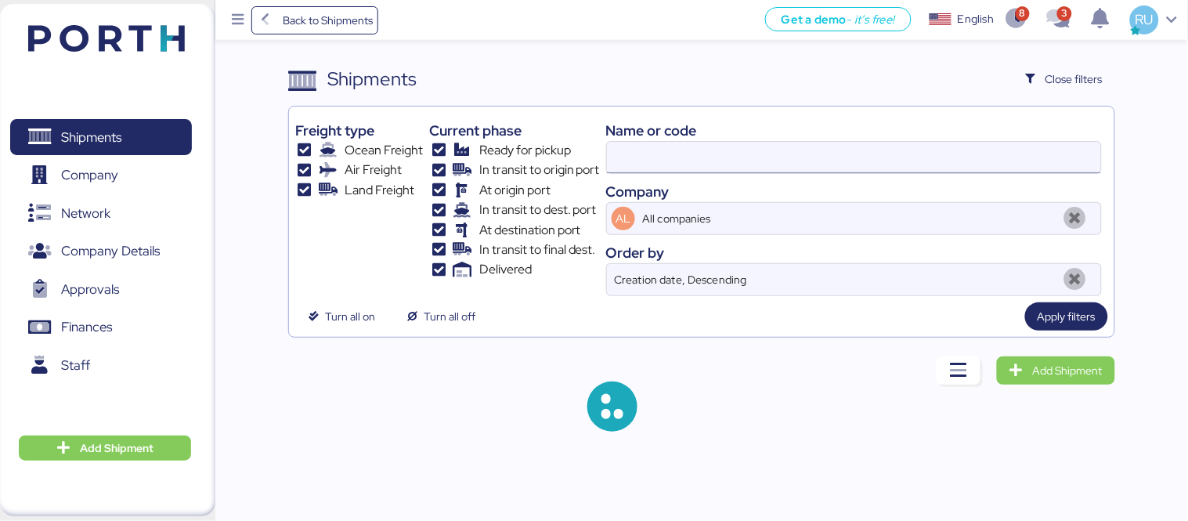
click at [645, 157] on input at bounding box center [854, 157] width 494 height 31
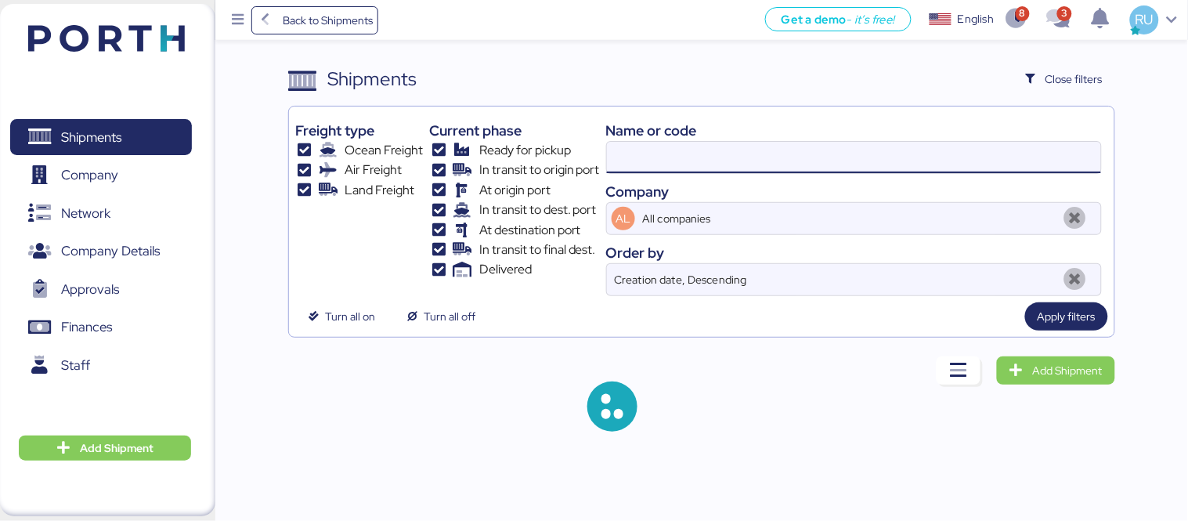
paste input "O0052049"
type input "O0052049"
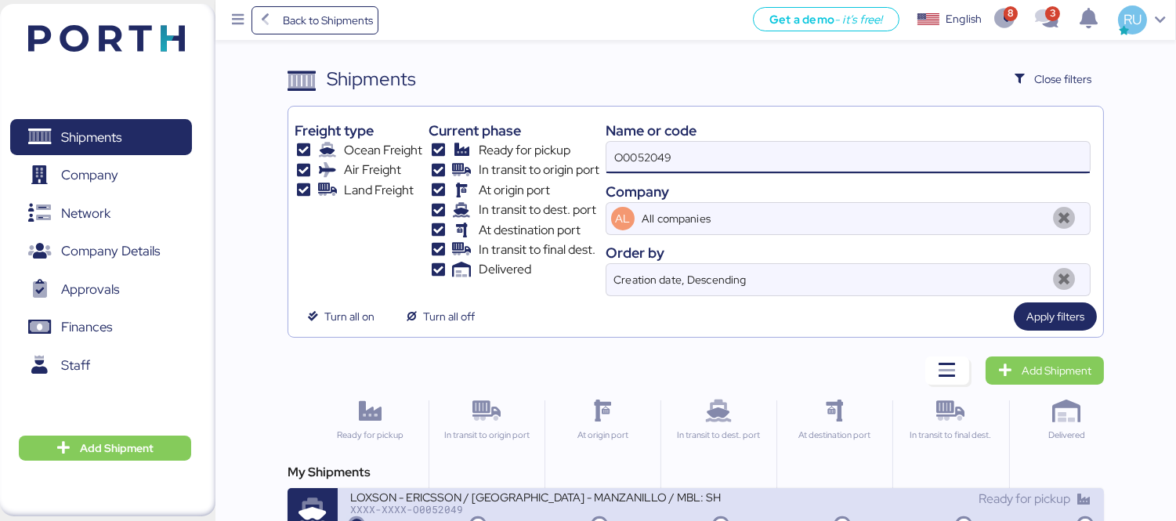
click at [657, 498] on div "LOXSON - ERICSSON / [GEOGRAPHIC_DATA] - MANZANILLO / MBL: SHMZL25166987 - HBL: …" at bounding box center [535, 496] width 371 height 13
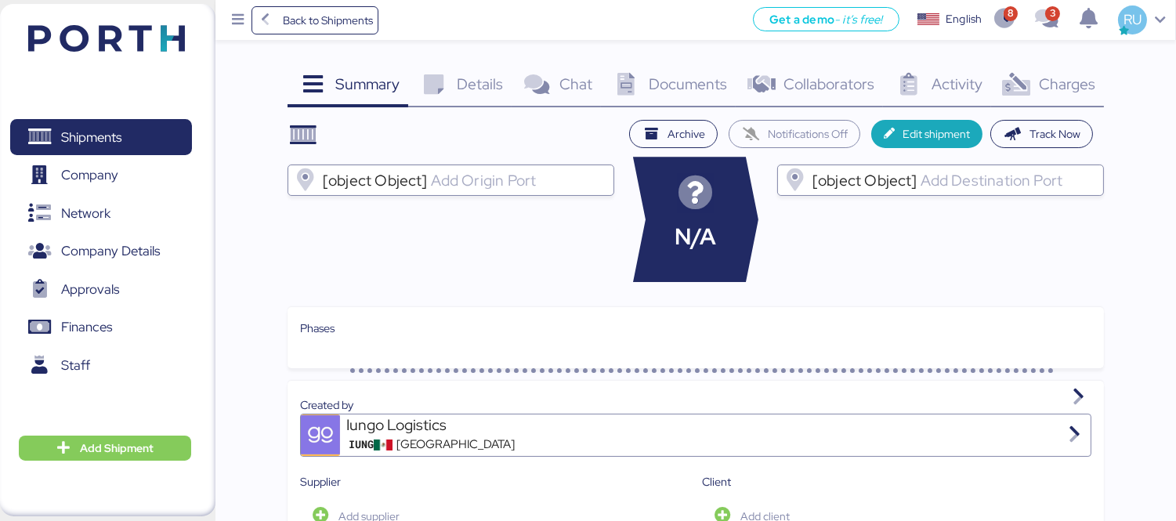
click at [663, 105] on div "Documents 0" at bounding box center [668, 86] width 135 height 42
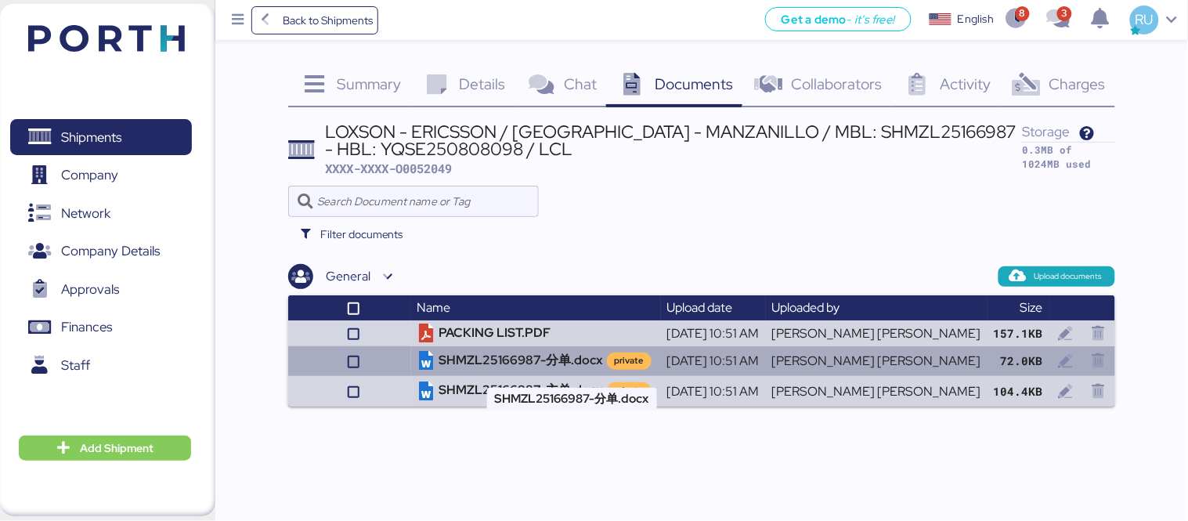
click at [562, 364] on td "SHMZL25166987-分单.docx private" at bounding box center [536, 361] width 250 height 30
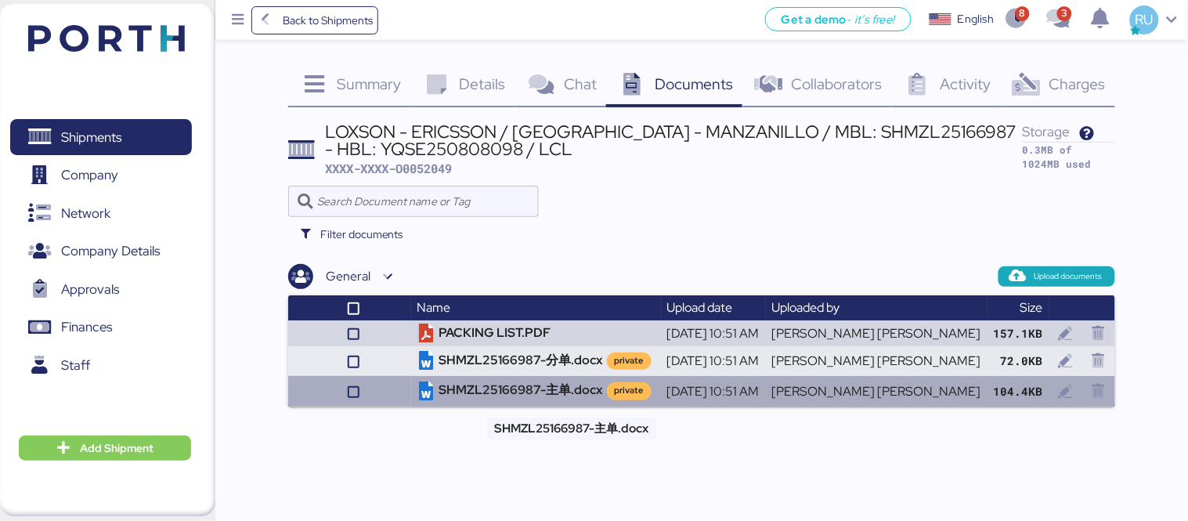
click at [498, 387] on td "SHMZL25166987-主单.docx private" at bounding box center [536, 391] width 250 height 30
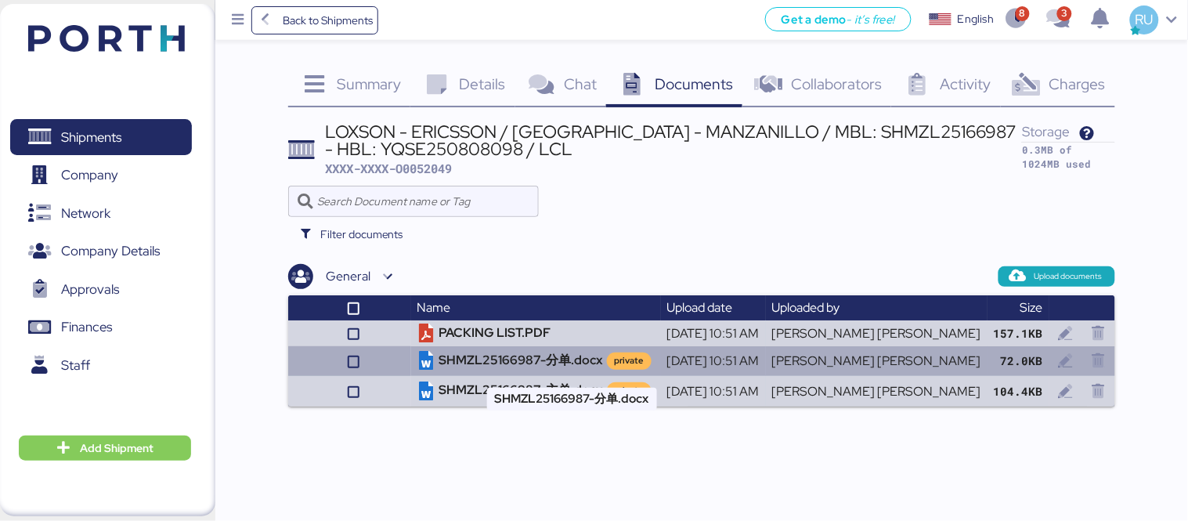
click at [510, 355] on td "SHMZL25166987-分单.docx private" at bounding box center [536, 361] width 250 height 30
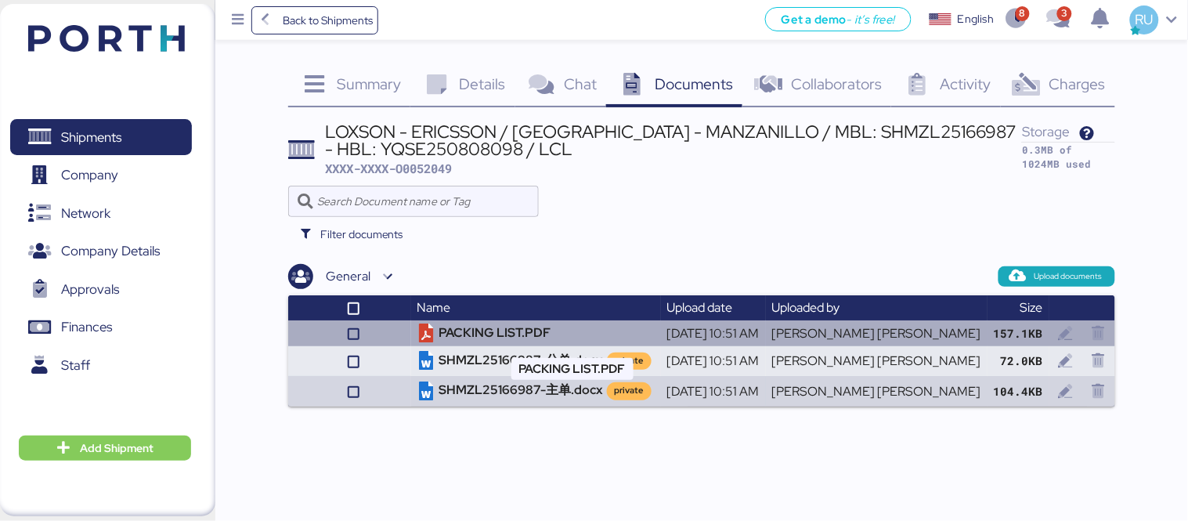
click at [451, 332] on td "PACKING LIST.PDF" at bounding box center [536, 333] width 250 height 26
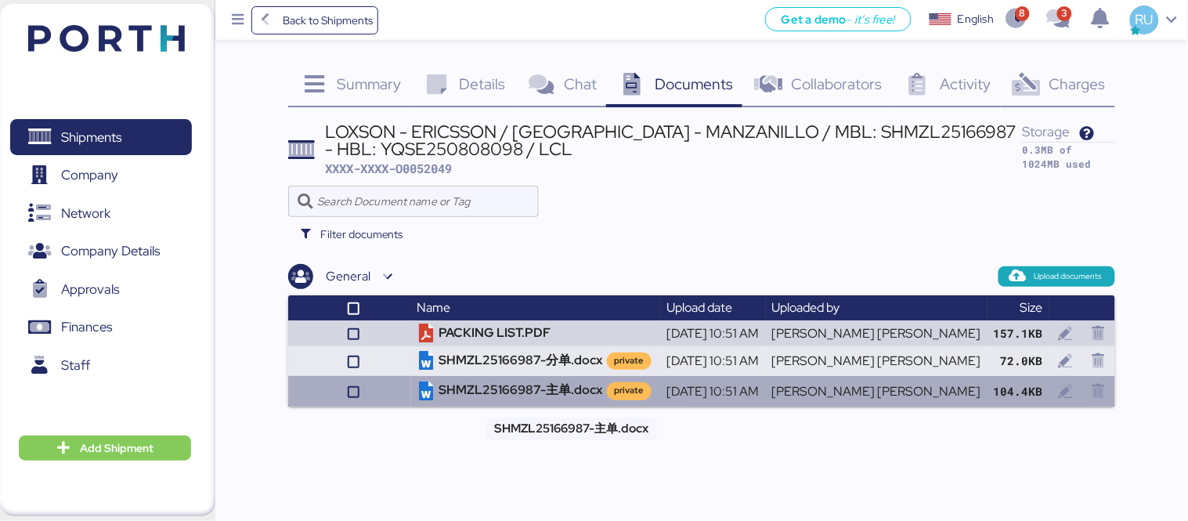
click at [542, 389] on td "SHMZL25166987-主单.docx private" at bounding box center [536, 391] width 250 height 30
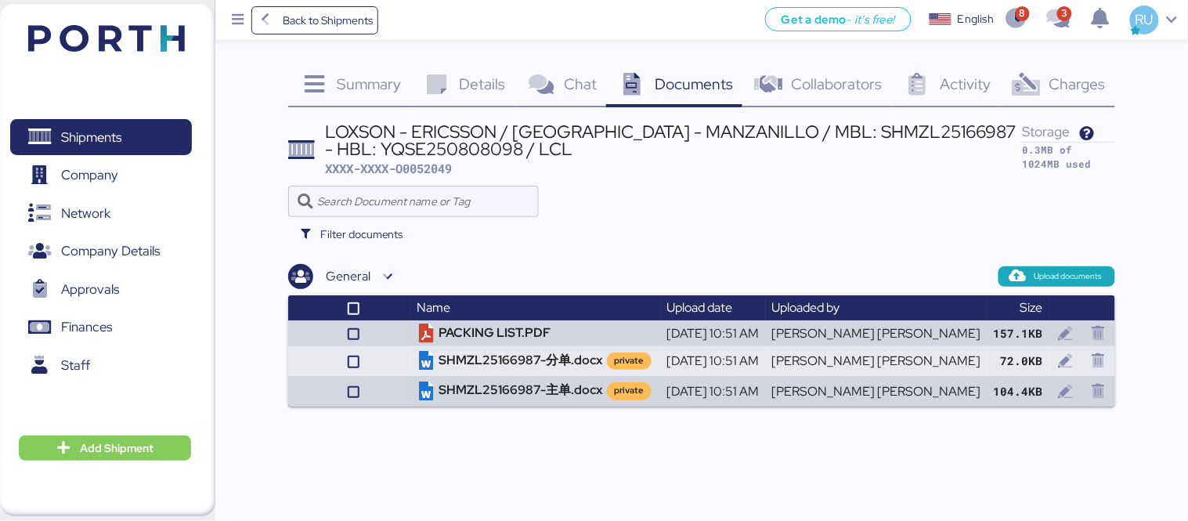
click at [834, 123] on div "LOXSON - ERICSSON / [GEOGRAPHIC_DATA] - MANZANILLO / MBL: SHMZL25166987 - HBL: …" at bounding box center [674, 140] width 697 height 35
copy div "SHMZL25166987"
click at [388, 144] on div "LOXSON - ERICSSON / [GEOGRAPHIC_DATA] - MANZANILLO / MBL: SHMZL25166987 - HBL: …" at bounding box center [674, 140] width 697 height 35
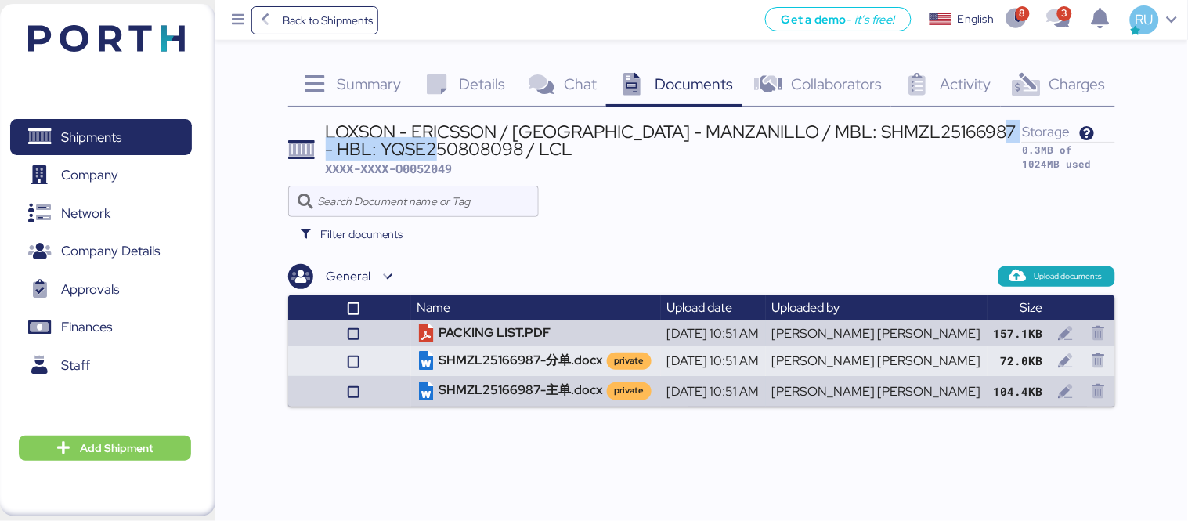
click at [388, 144] on div "LOXSON - ERICSSON / [GEOGRAPHIC_DATA] - MANZANILLO / MBL: SHMZL25166987 - HBL: …" at bounding box center [674, 140] width 697 height 35
copy div "YQSE250808098"
click at [465, 168] on div "LOXSON - ERICSSON / [GEOGRAPHIC_DATA] - MANZANILLO / MBL: SHMZL25166987 - HBL: …" at bounding box center [674, 150] width 697 height 54
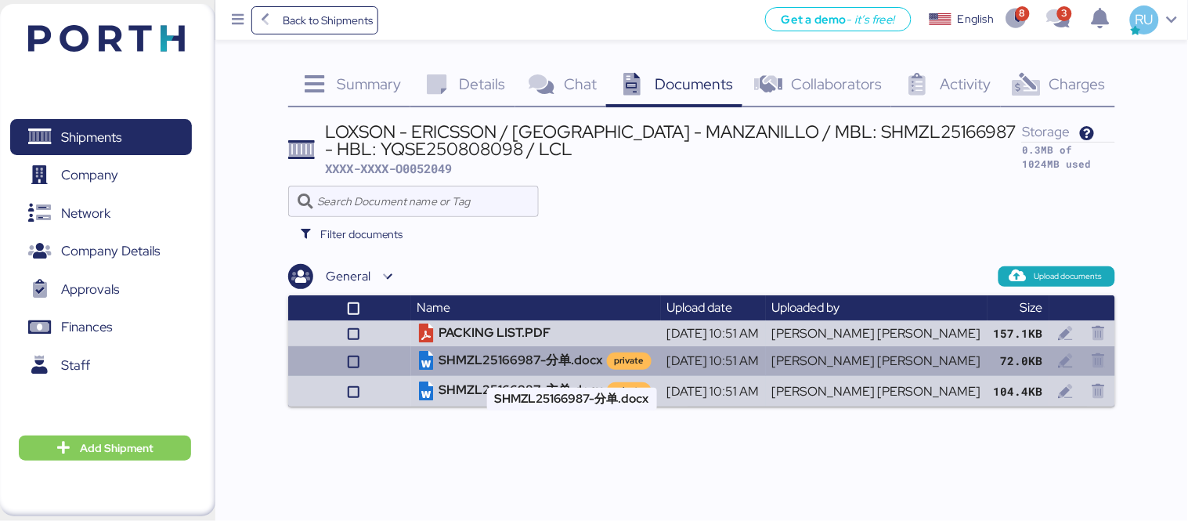
click at [513, 350] on td "SHMZL25166987-分单.docx private" at bounding box center [536, 361] width 250 height 30
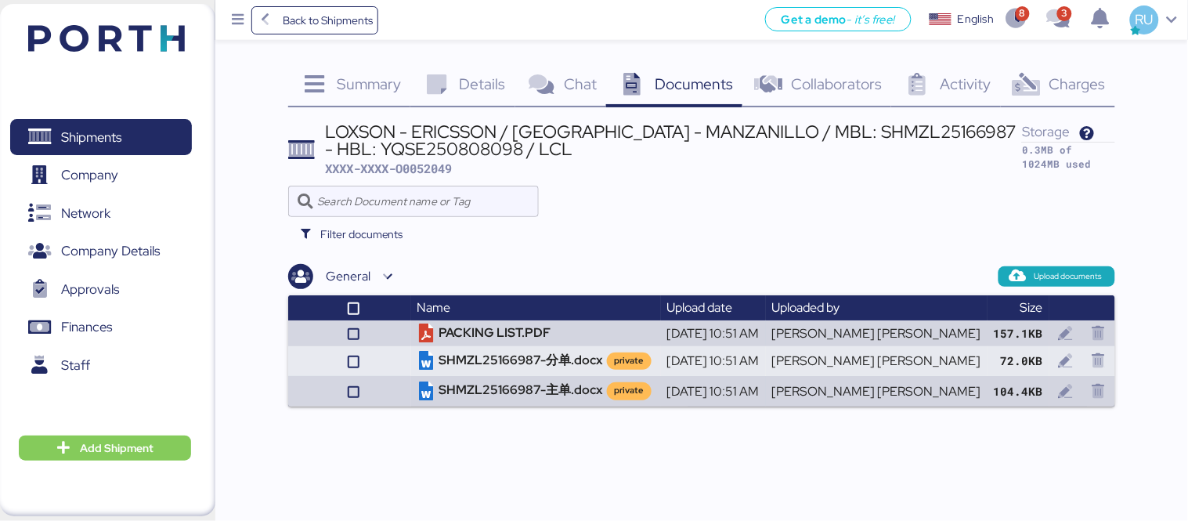
click at [366, 84] on span "Summary" at bounding box center [369, 84] width 64 height 20
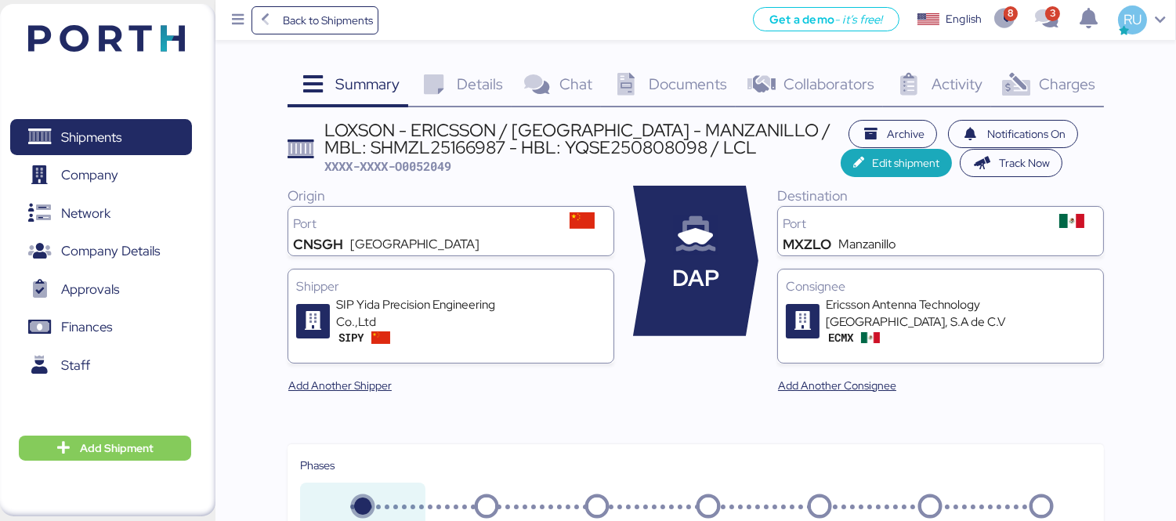
click at [459, 79] on span "Details" at bounding box center [480, 84] width 46 height 20
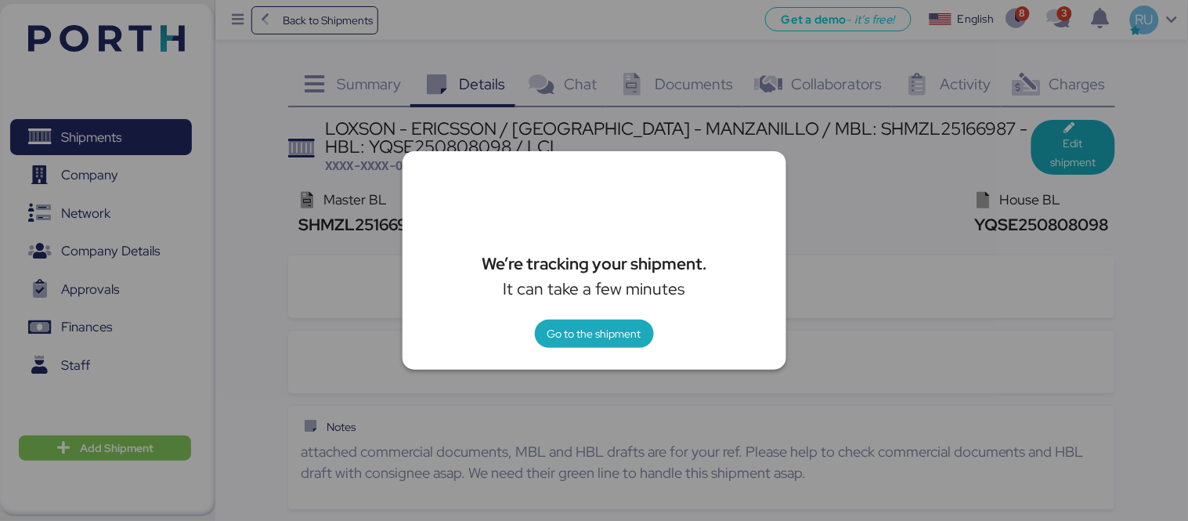
click at [906, 273] on div at bounding box center [594, 260] width 1188 height 521
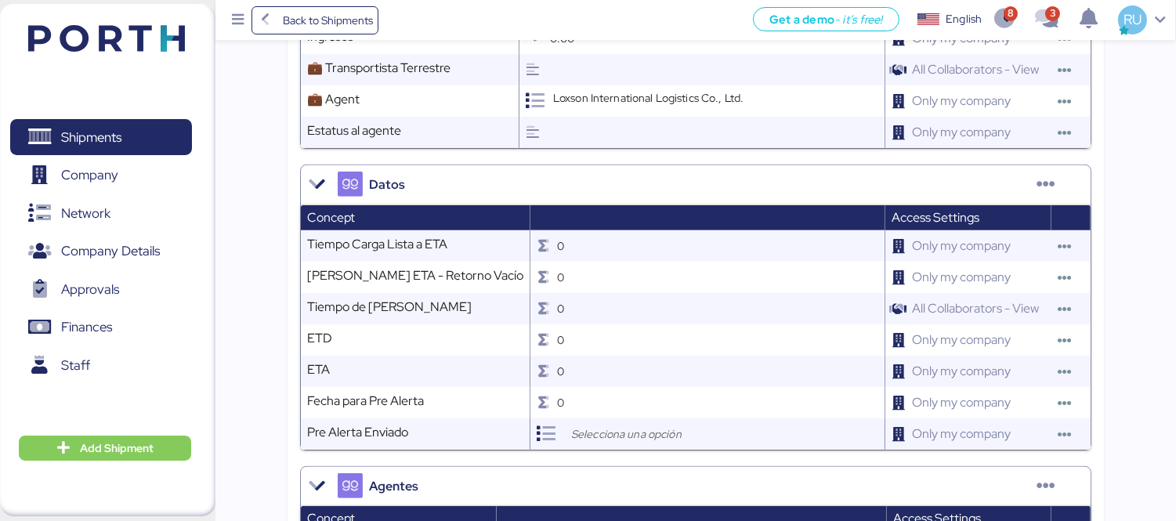
scroll to position [1311, 0]
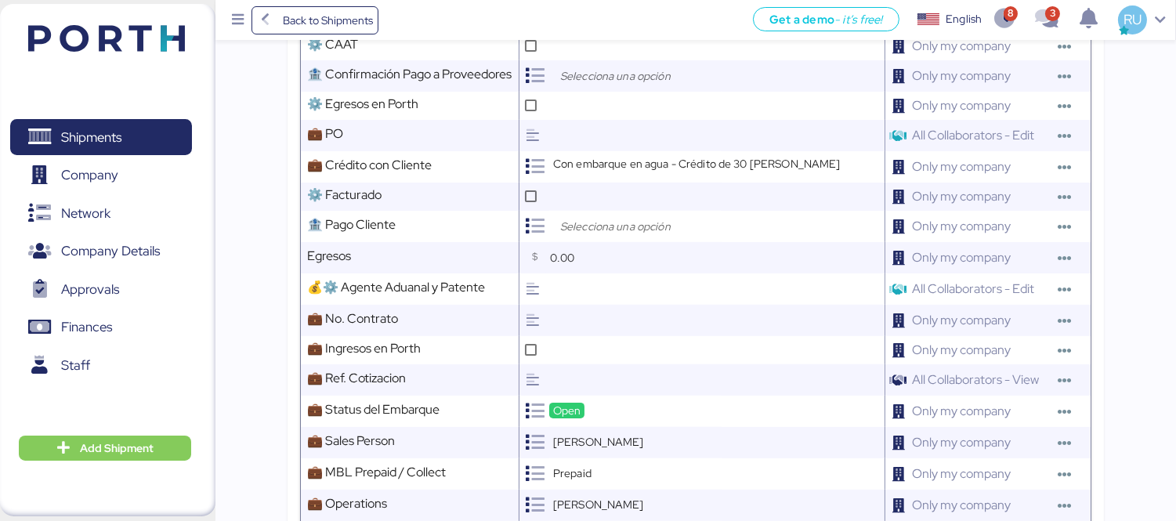
scroll to position [562, 0]
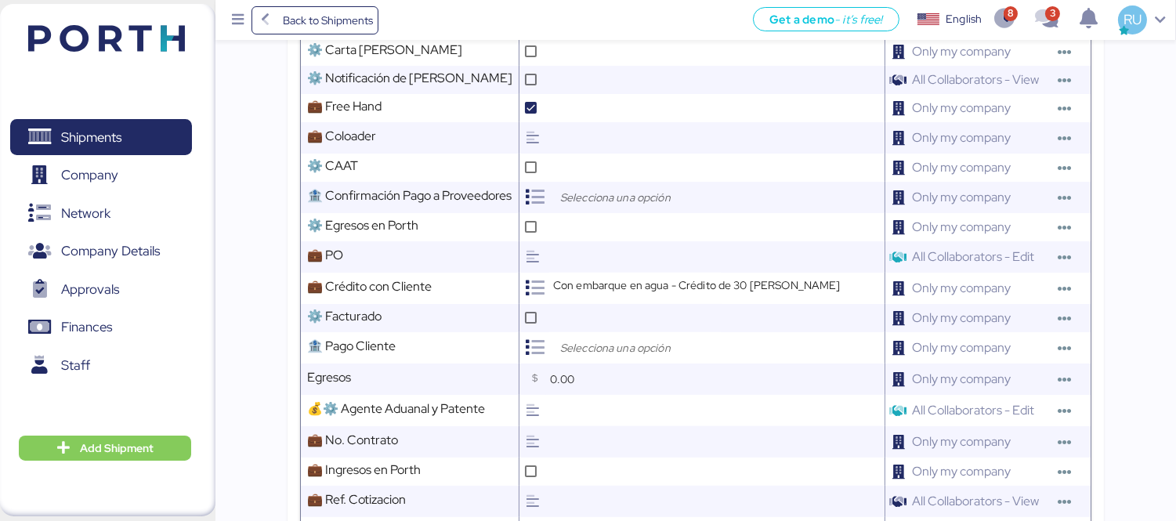
click at [77, 20] on header at bounding box center [83, 36] width 151 height 49
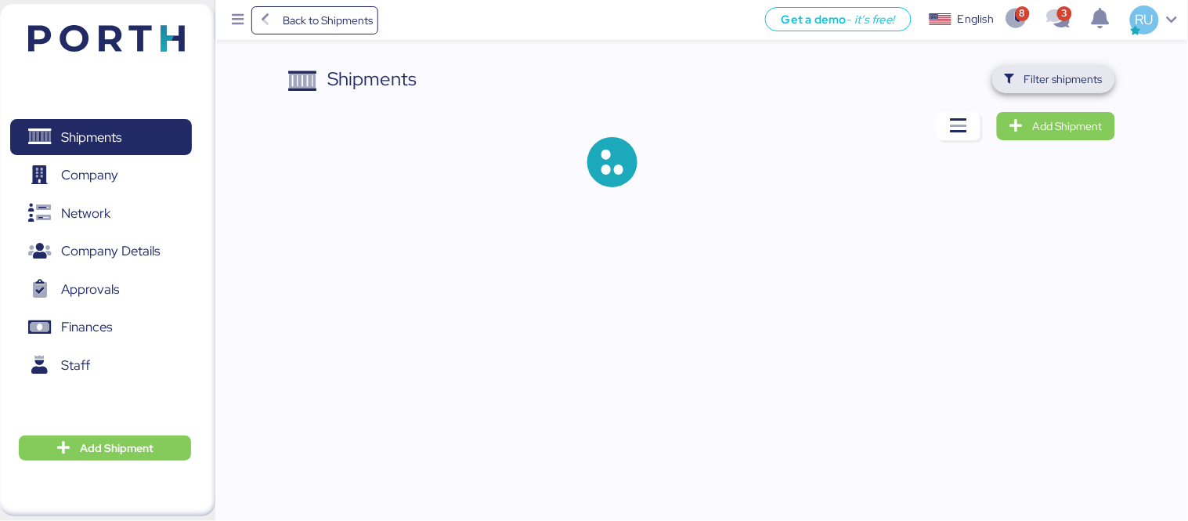
click at [1052, 86] on span "Filter shipments" at bounding box center [1064, 79] width 78 height 19
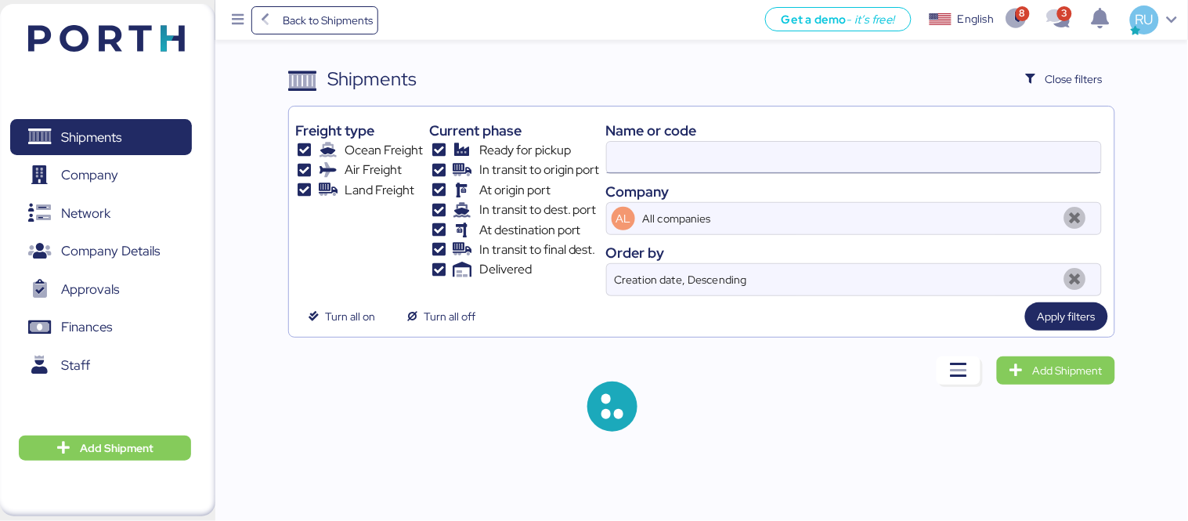
click at [772, 146] on input at bounding box center [854, 157] width 494 height 31
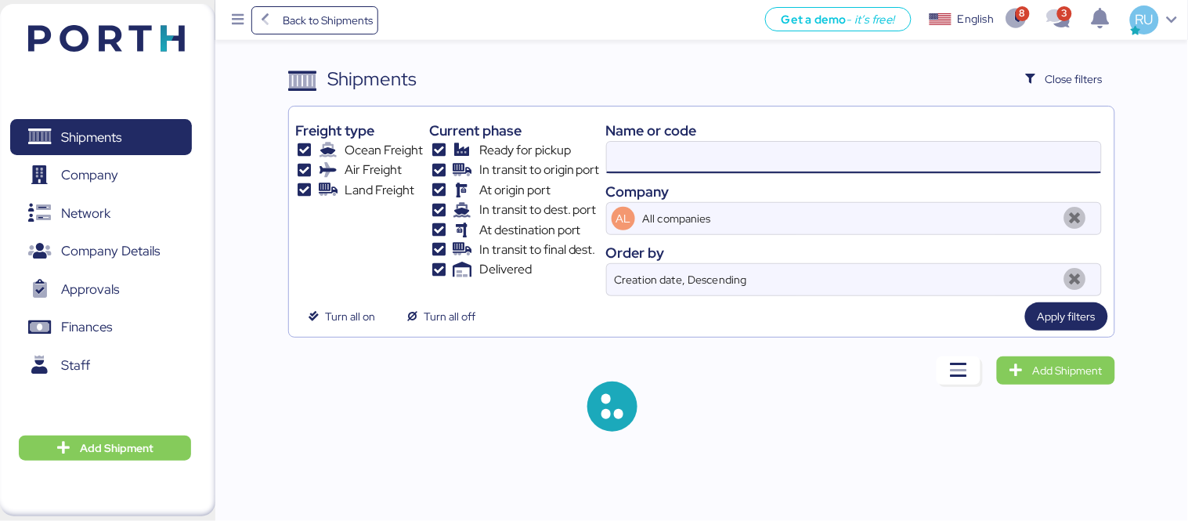
paste input "O0052050"
type input "O0052050"
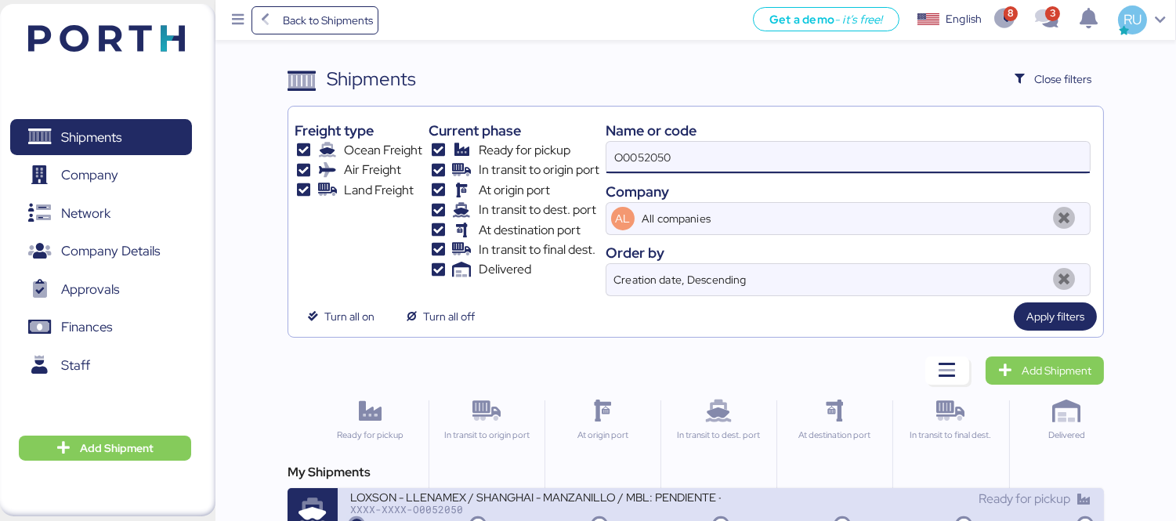
click at [569, 496] on div "LOXSON - LLENAMEX / SHANGHAI - MANZANILLO / MBL: PENDIENTE - HBL: KSSE250809018…" at bounding box center [535, 496] width 371 height 13
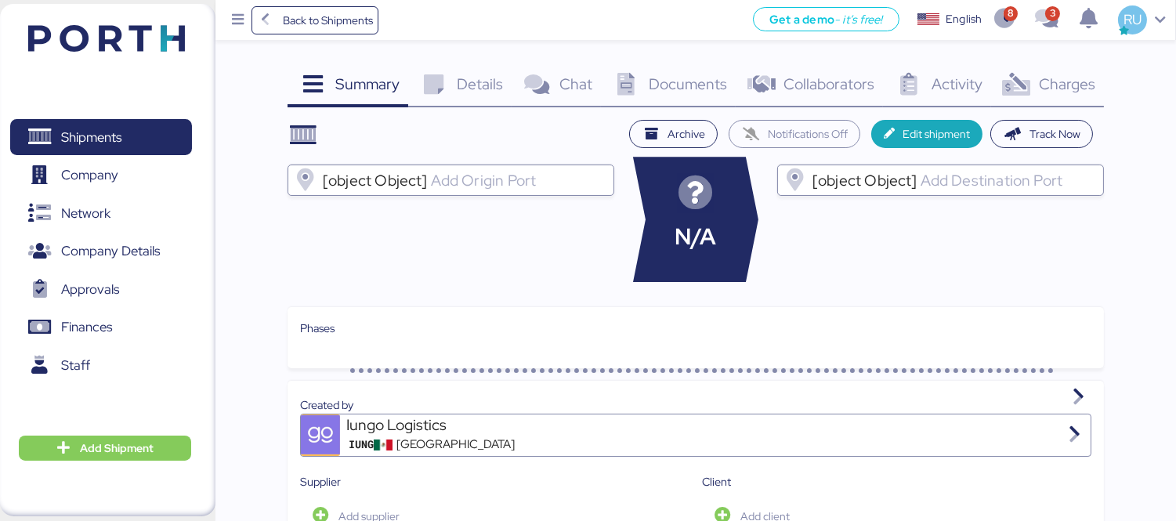
click at [1070, 92] on span "Charges" at bounding box center [1067, 84] width 56 height 20
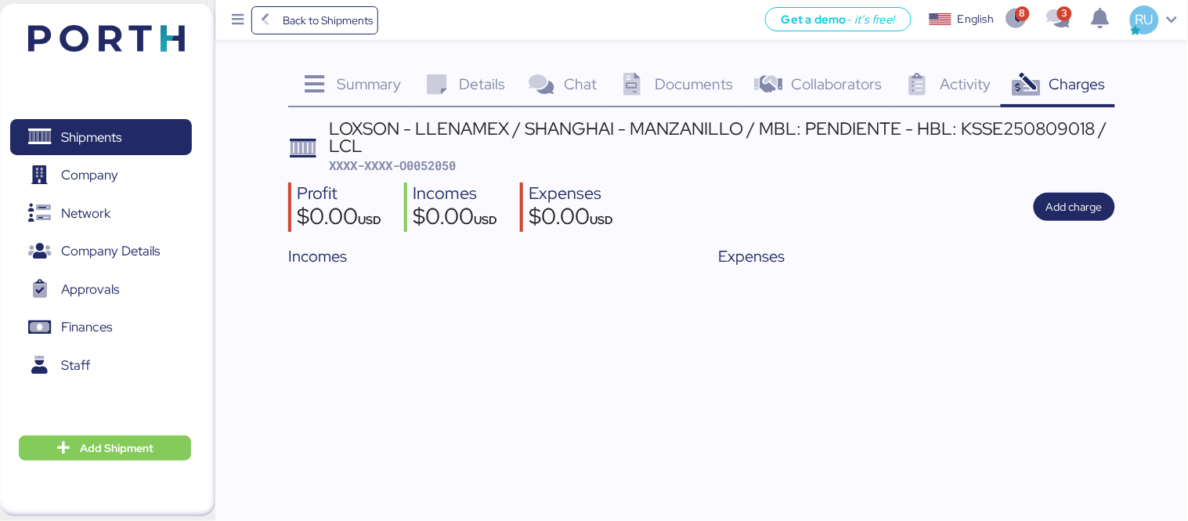
click at [642, 97] on div "Documents 0" at bounding box center [674, 86] width 136 height 42
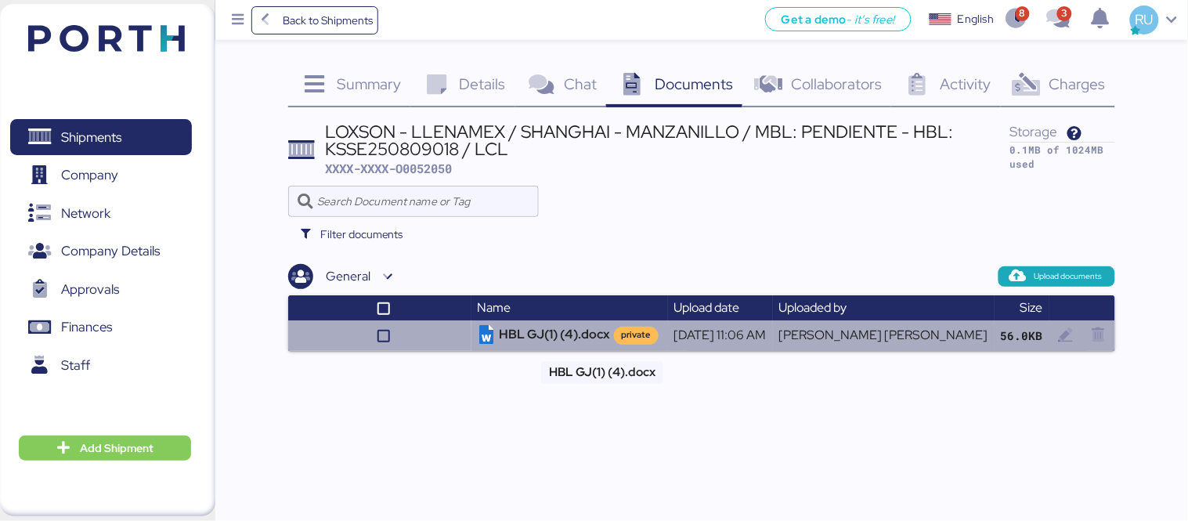
click at [562, 323] on td "HBL GJ(1) (4).docx private" at bounding box center [570, 335] width 197 height 30
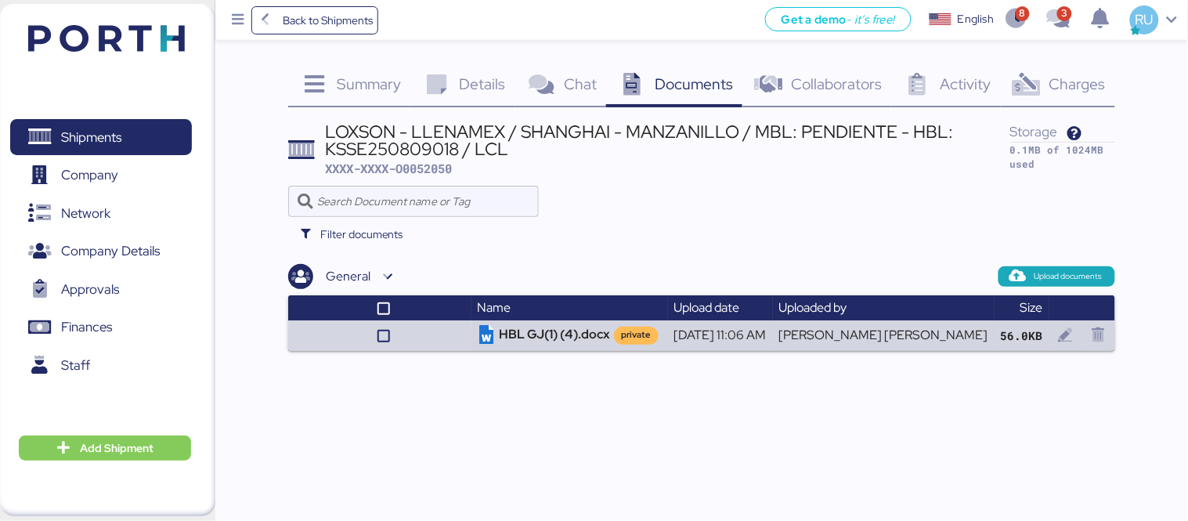
click at [800, 183] on div "LOXSON - LLENAMEX / SHANGHAI - MANZANILLO / MBL: PENDIENTE - HBL: KSSE250809018…" at bounding box center [701, 235] width 827 height 231
click at [382, 147] on div "LOXSON - LLENAMEX / SHANGHAI - MANZANILLO / MBL: PENDIENTE - HBL: KSSE250809018…" at bounding box center [668, 140] width 685 height 35
copy div "KSSE250809018"
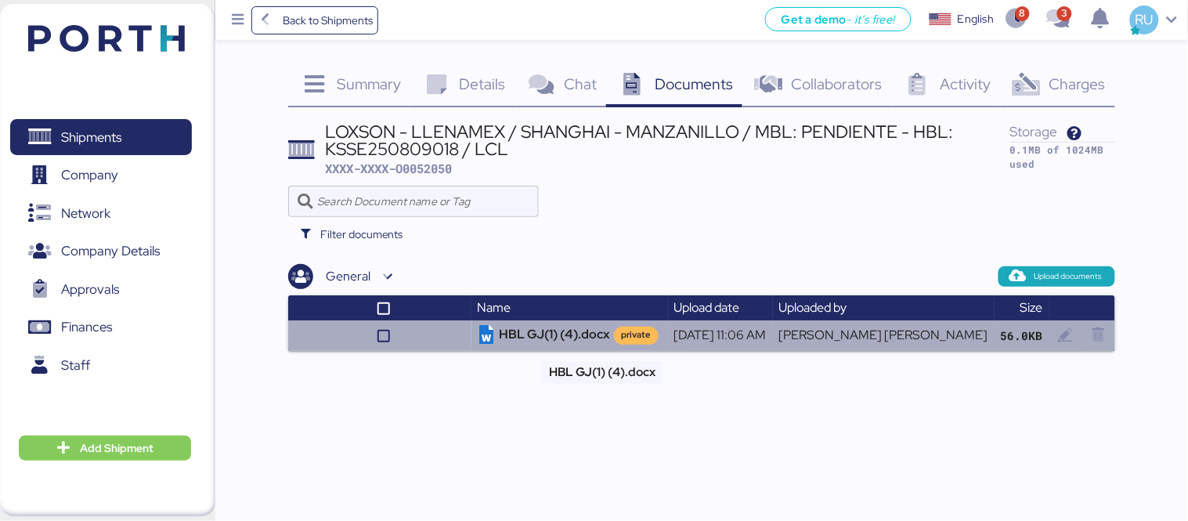
click at [603, 330] on td "HBL GJ(1) (4).docx private" at bounding box center [570, 335] width 197 height 30
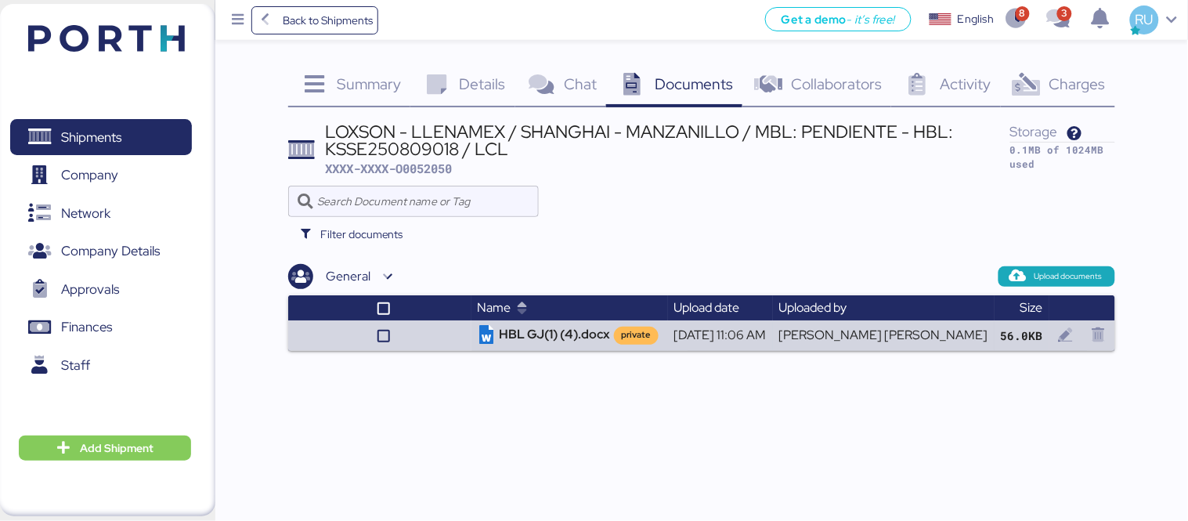
click at [562, 319] on th "Name" at bounding box center [570, 307] width 197 height 25
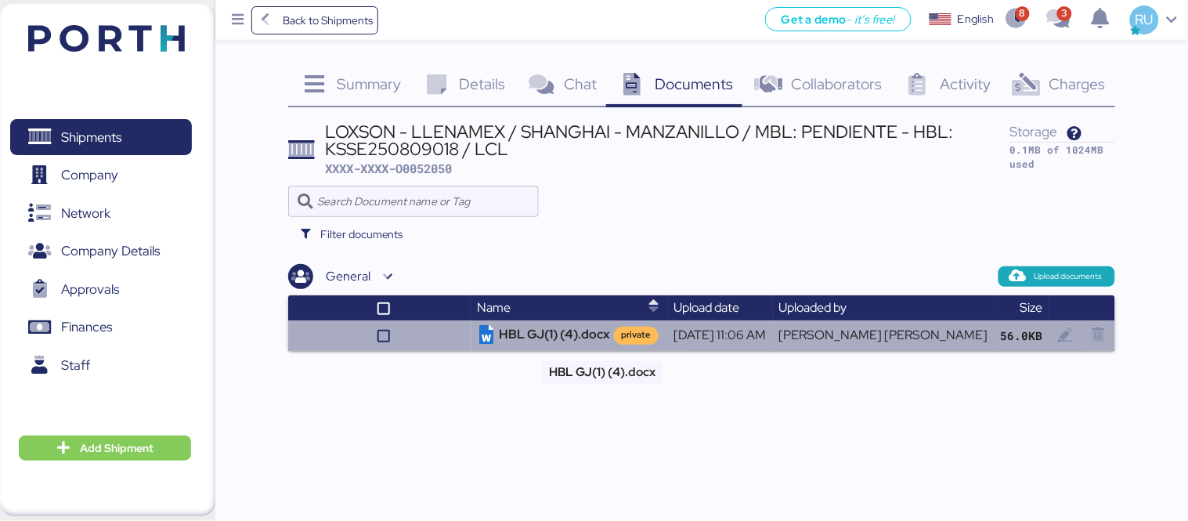
click at [573, 332] on td "HBL GJ(1) (4).docx private" at bounding box center [570, 335] width 197 height 30
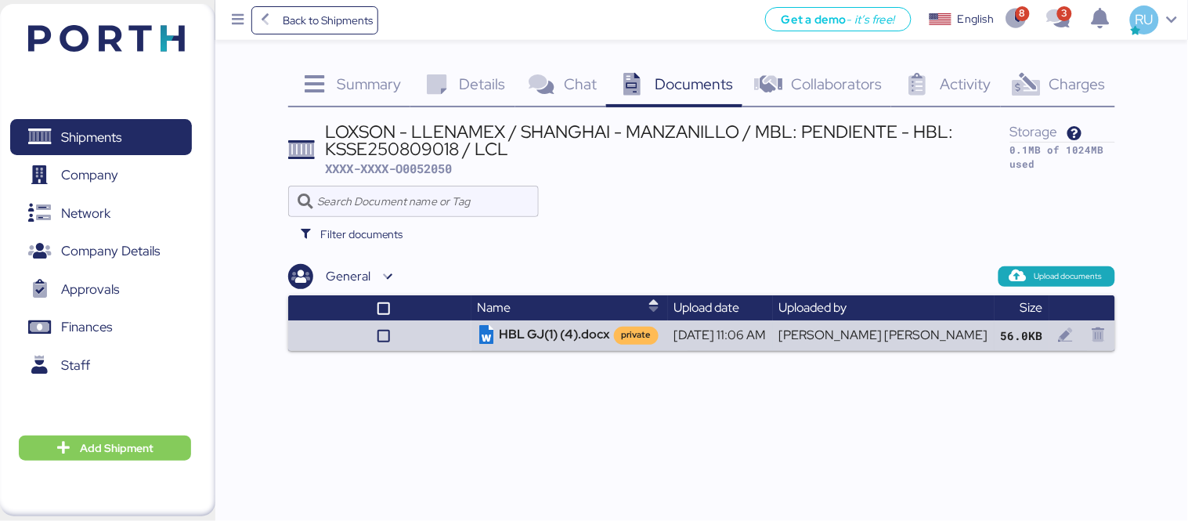
click at [1051, 179] on div "LOXSON - LLENAMEX / SHANGHAI - MANZANILLO / MBL: PENDIENTE - HBL: KSSE250809018…" at bounding box center [701, 235] width 827 height 231
